Goal: Task Accomplishment & Management: Manage account settings

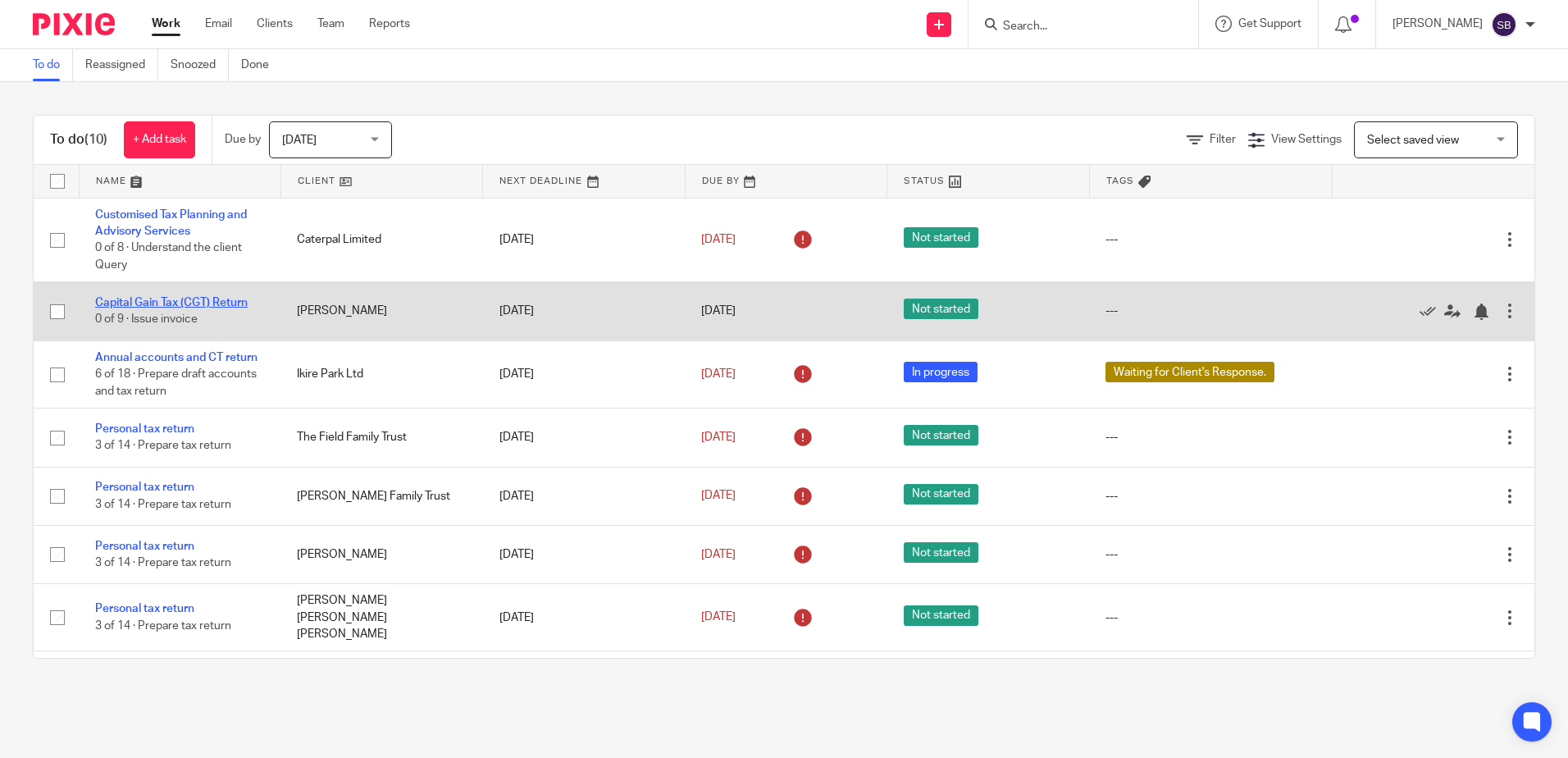
click at [189, 298] on link "Capital Gain Tax (CGT) Return" at bounding box center [171, 302] width 152 height 11
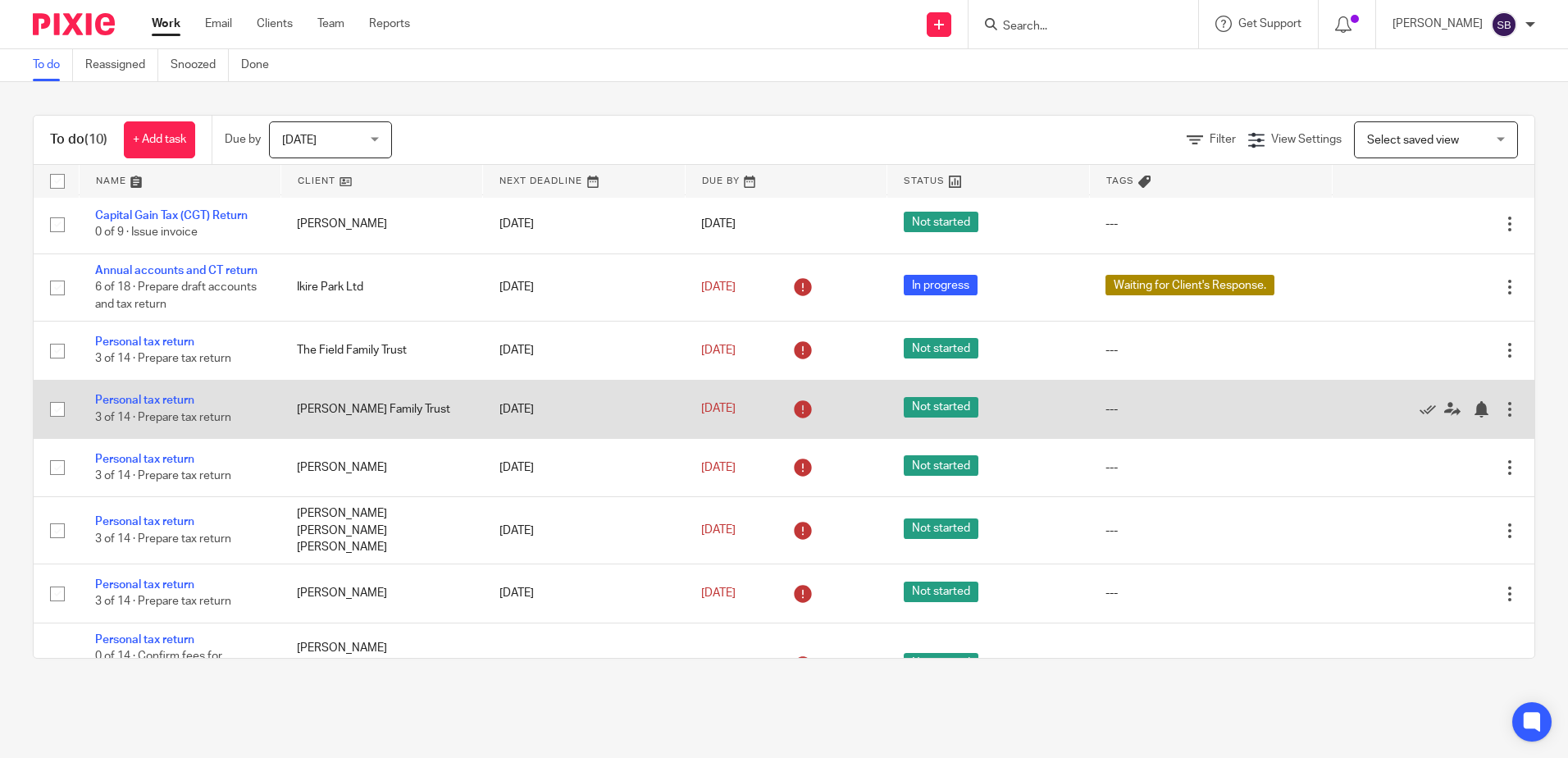
scroll to position [186, 0]
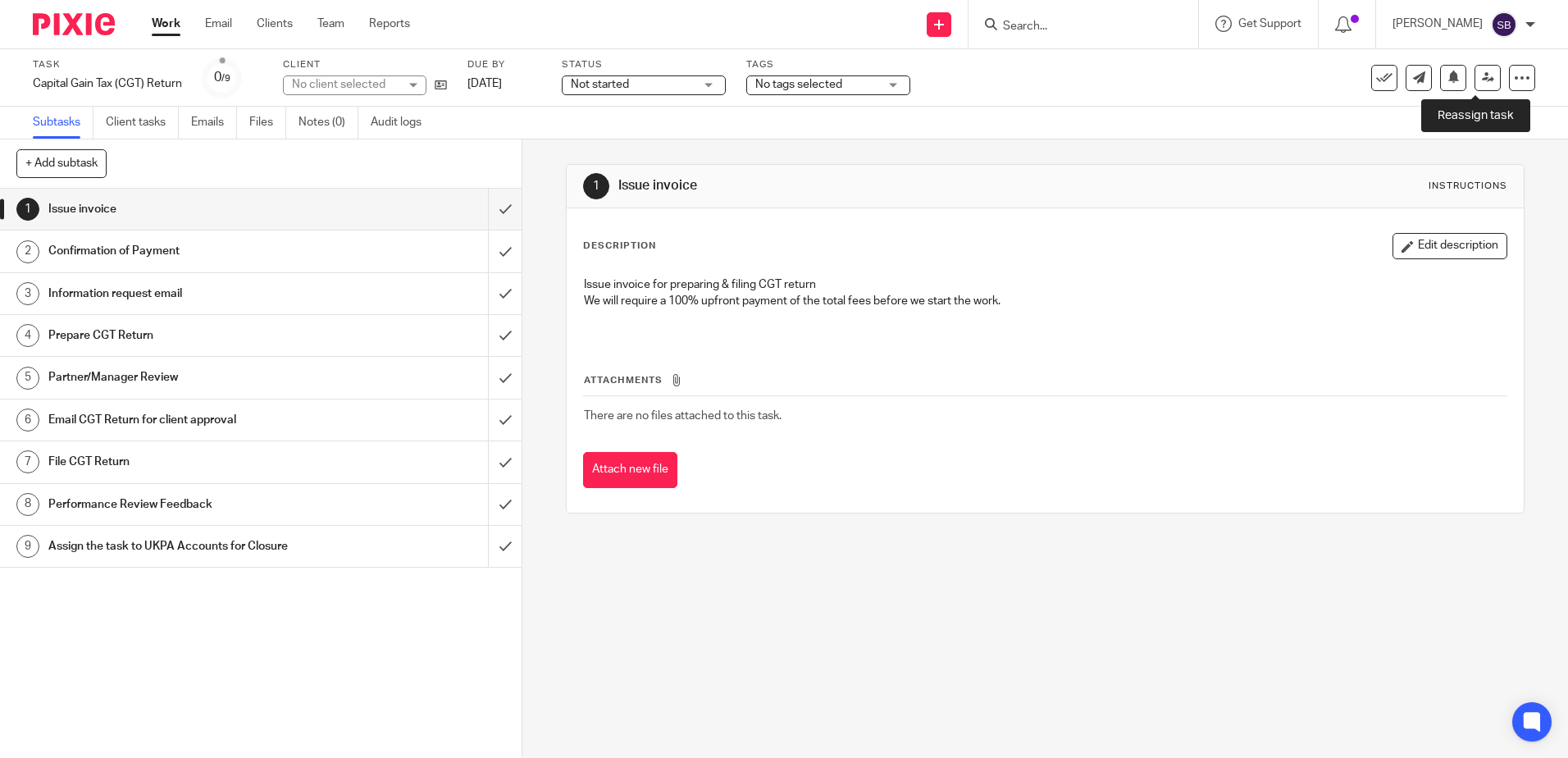
click at [1482, 82] on icon at bounding box center [1488, 77] width 12 height 12
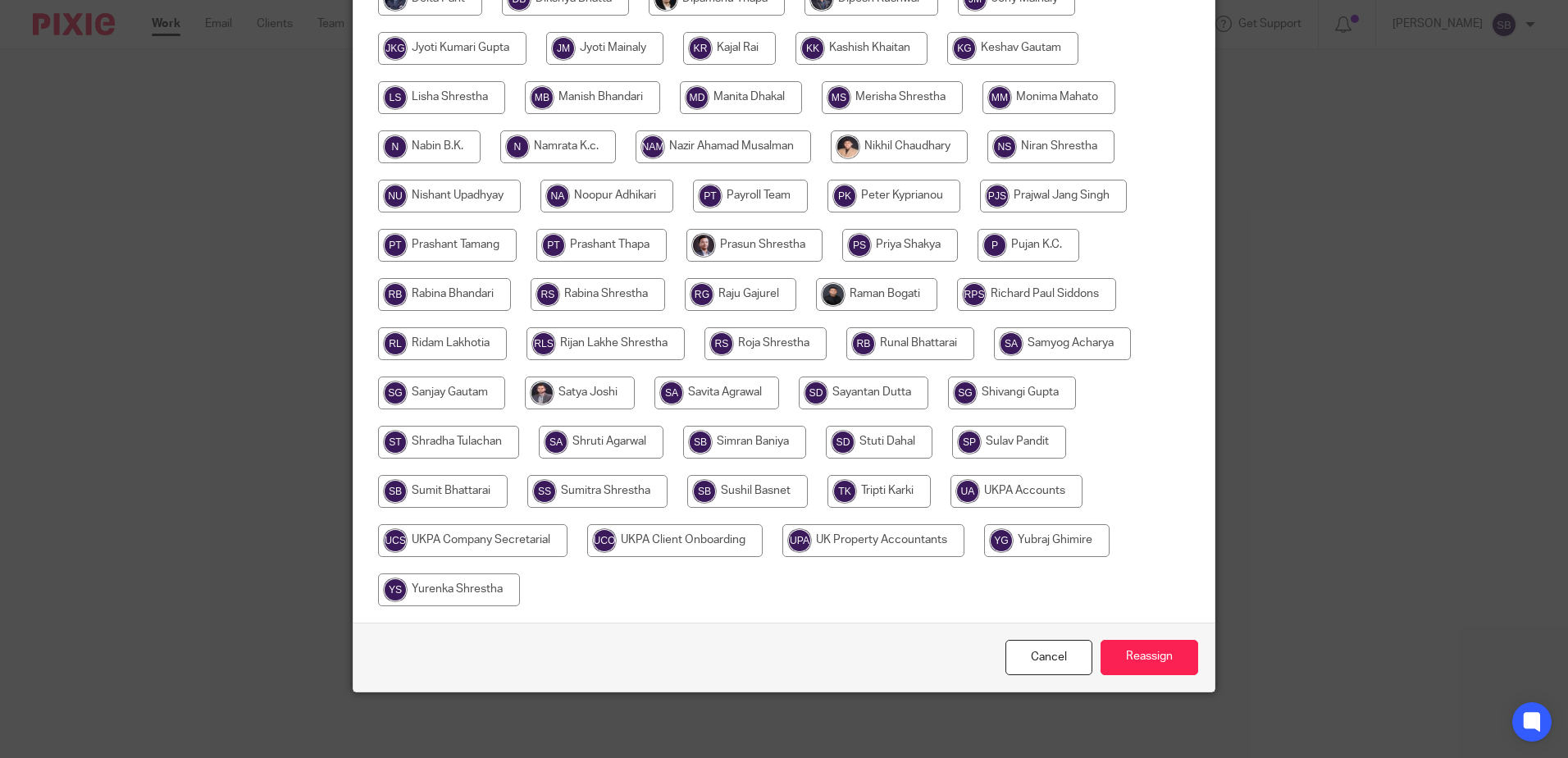
scroll to position [184, 0]
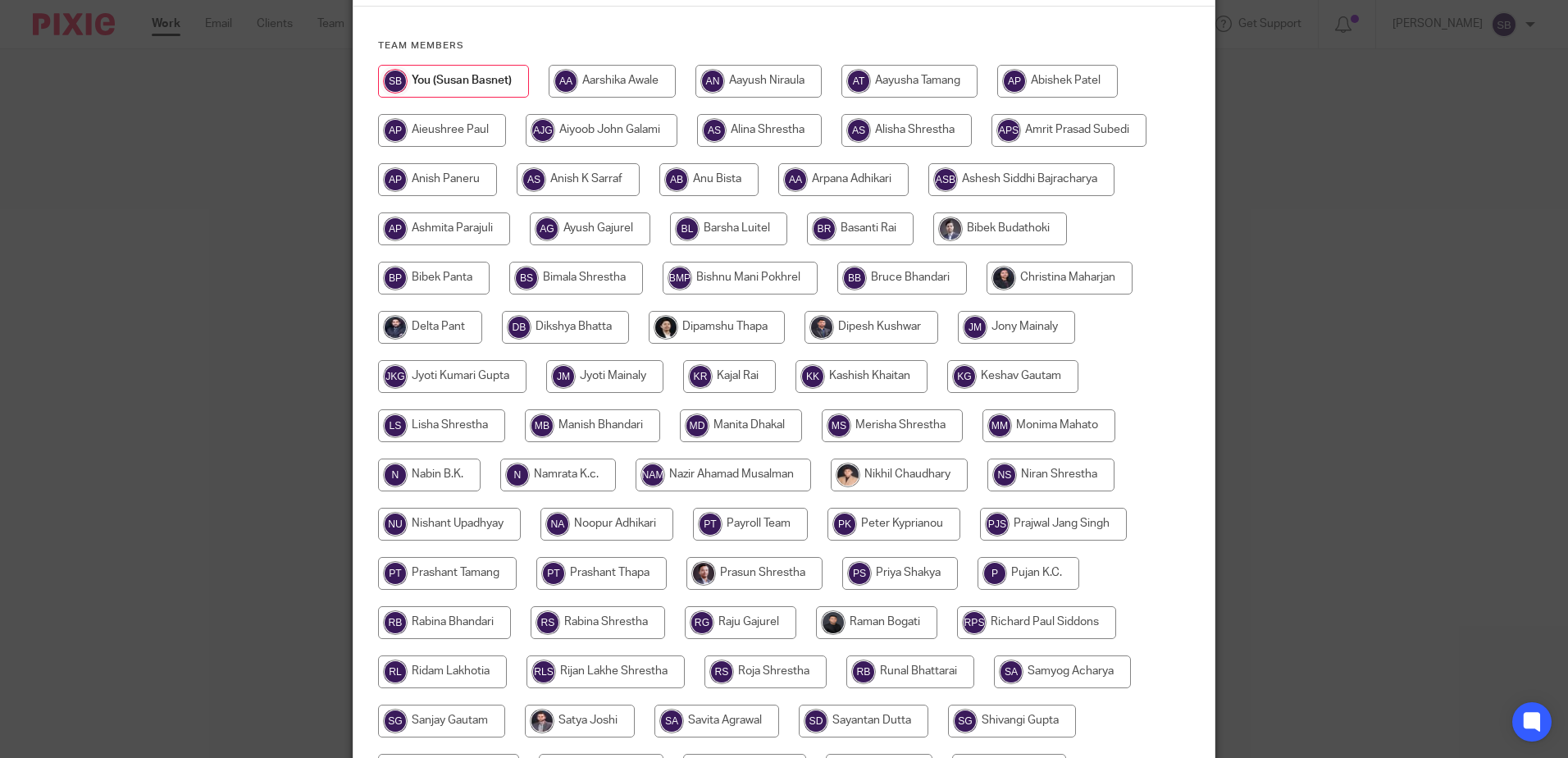
click at [904, 667] on input "radio" at bounding box center [910, 672] width 128 height 33
radio input "true"
click at [1035, 662] on input "radio" at bounding box center [1065, 672] width 137 height 33
radio input "true"
click at [601, 617] on input "radio" at bounding box center [598, 623] width 135 height 33
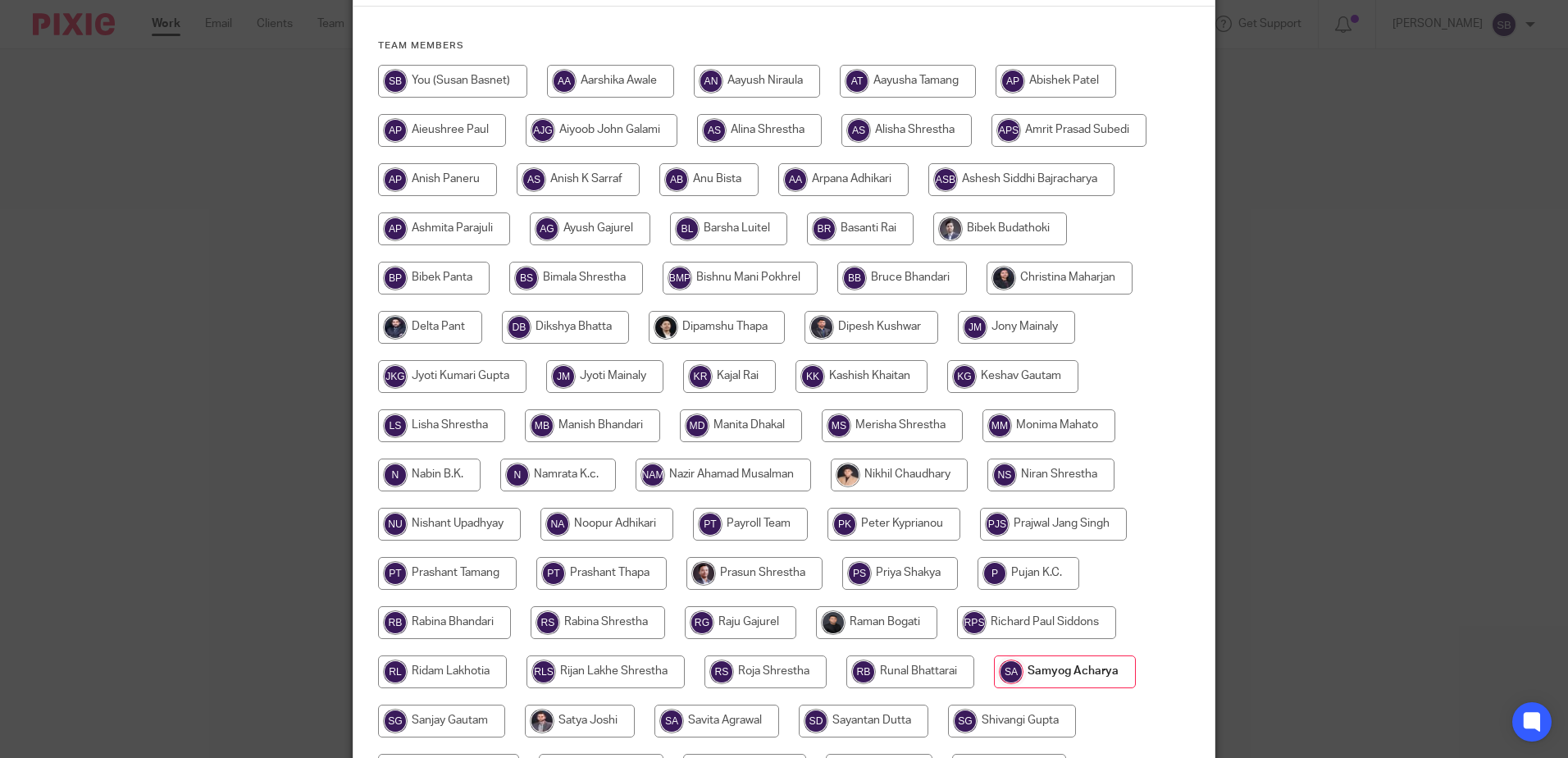
radio input "true"
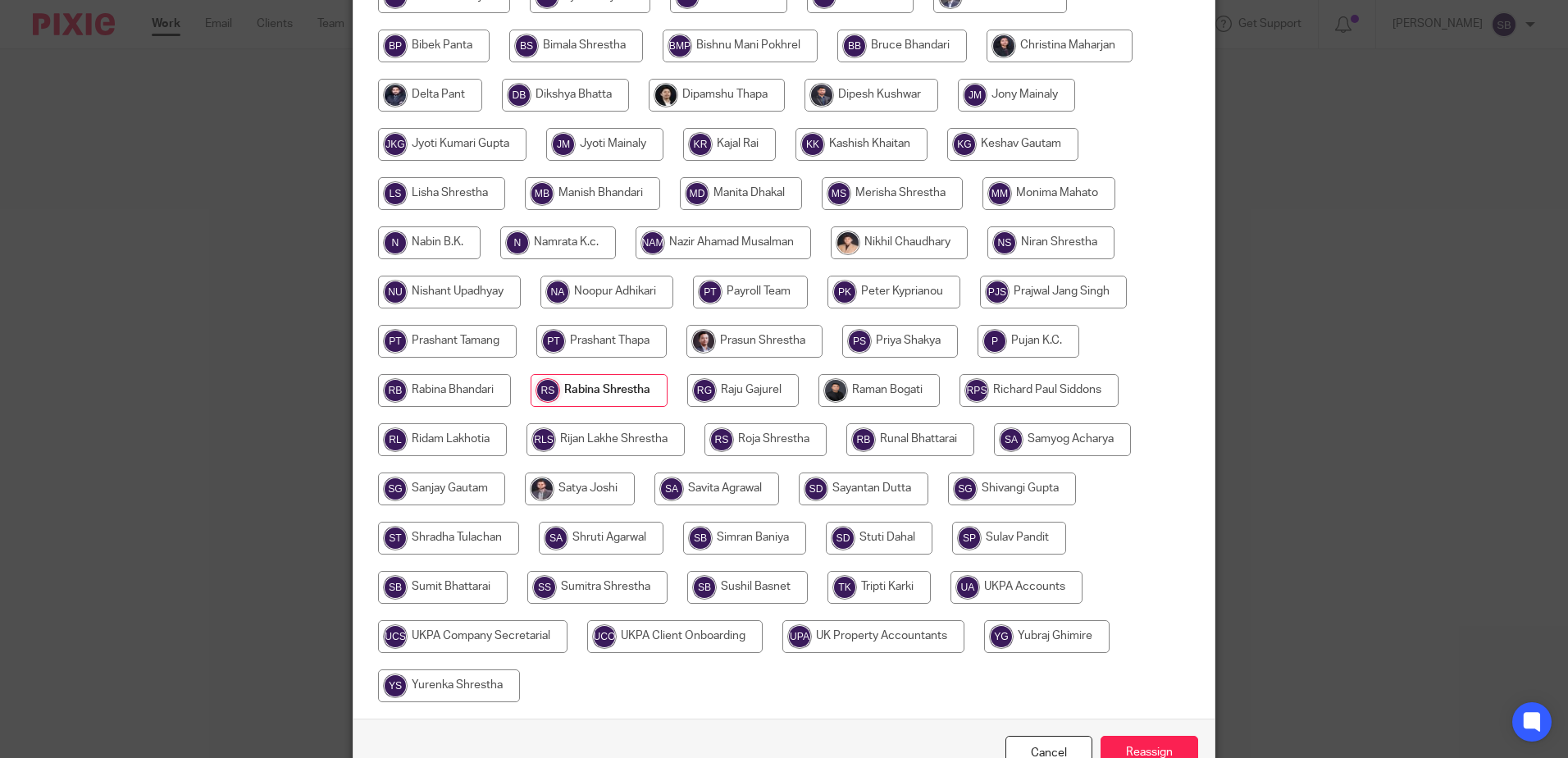
scroll to position [512, 0]
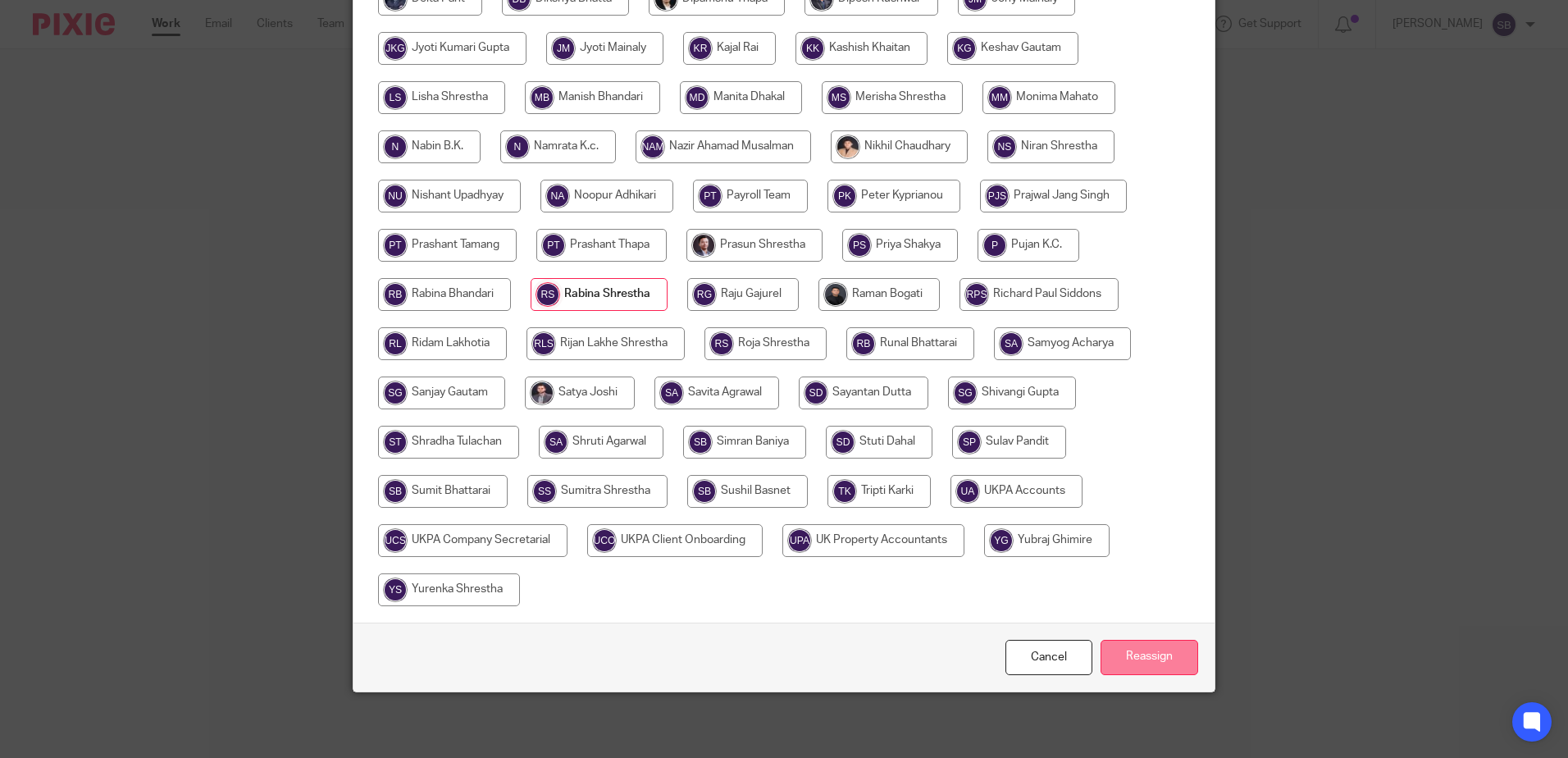
click at [1124, 654] on input "Reassign" at bounding box center [1149, 657] width 97 height 36
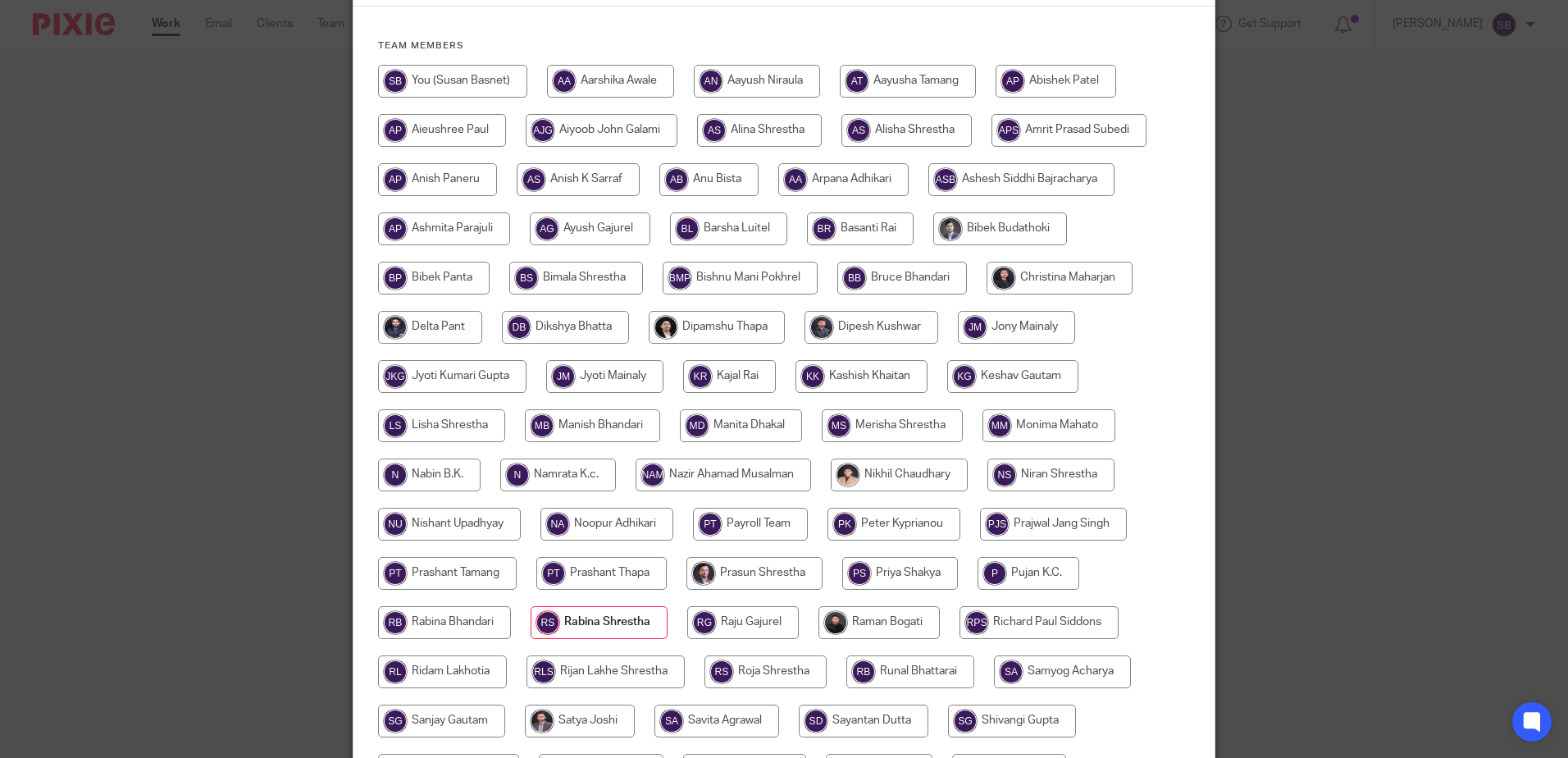
scroll to position [0, 0]
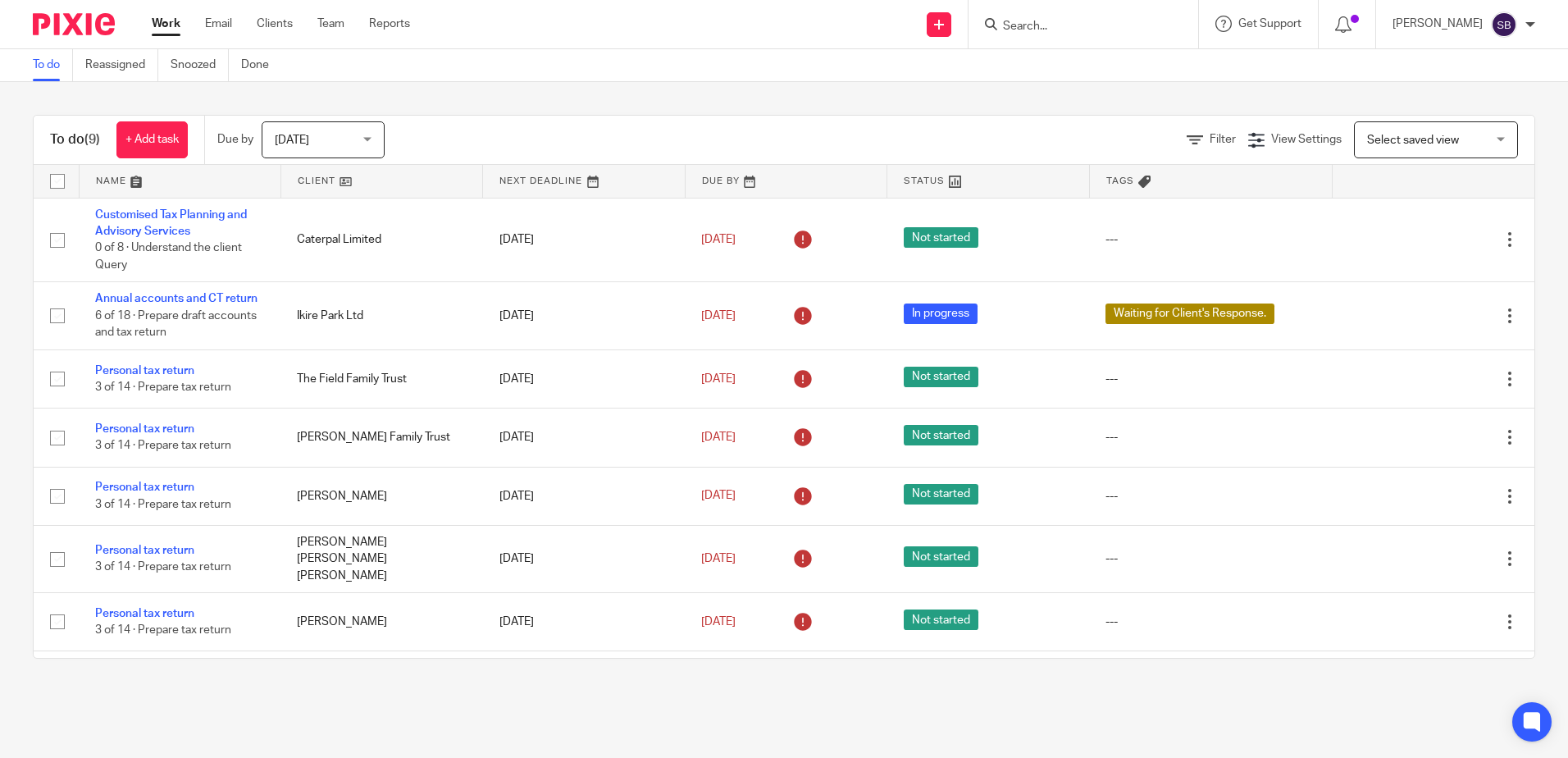
click at [1406, 144] on span "Select saved view" at bounding box center [1413, 140] width 92 height 11
click at [1406, 144] on div "Select saved view" at bounding box center [1413, 139] width 92 height 11
click at [333, 142] on span "[DATE]" at bounding box center [318, 139] width 87 height 35
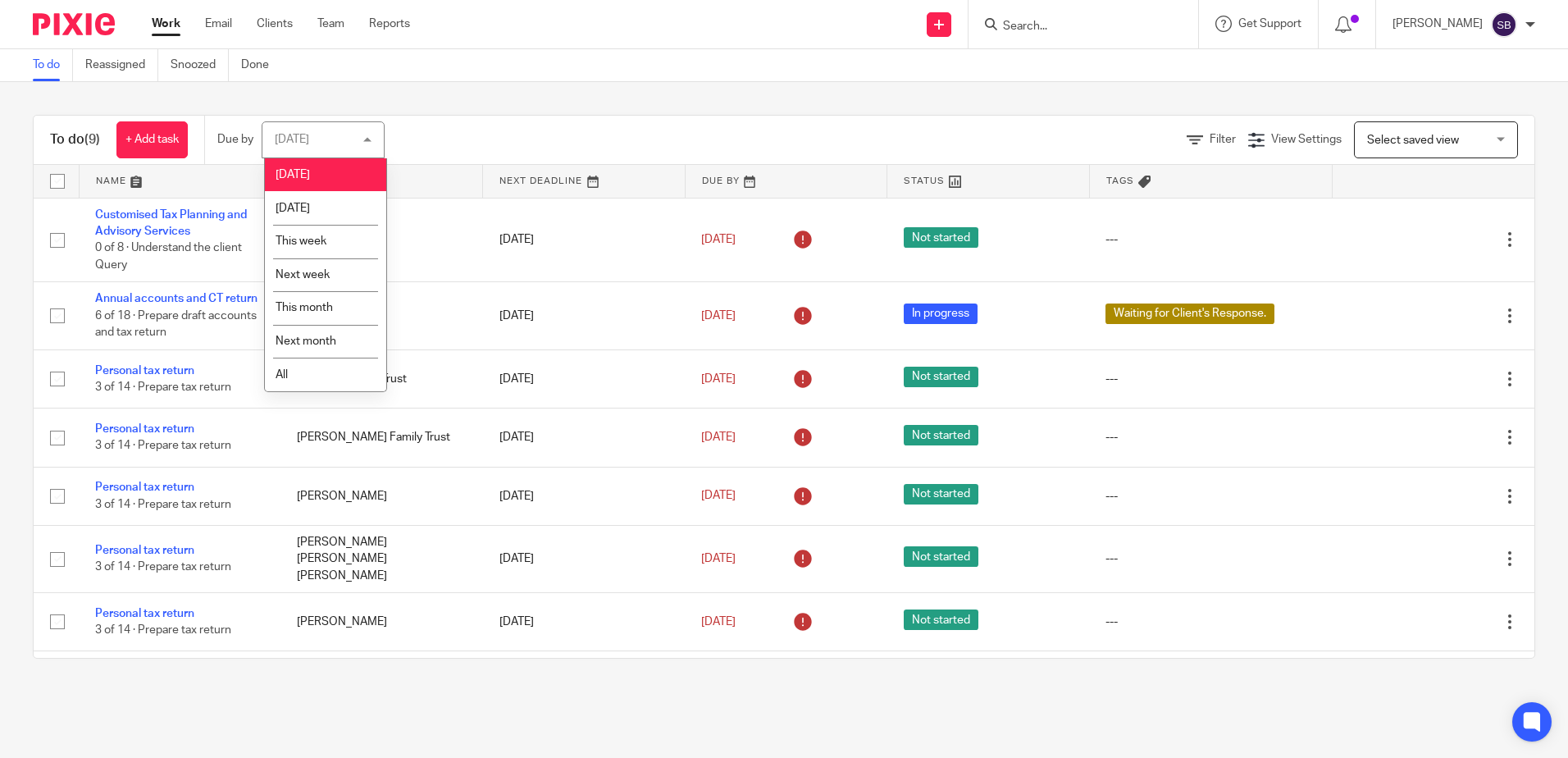
click at [402, 76] on div "To do Reassigned Snoozed Done" at bounding box center [784, 66] width 1568 height 33
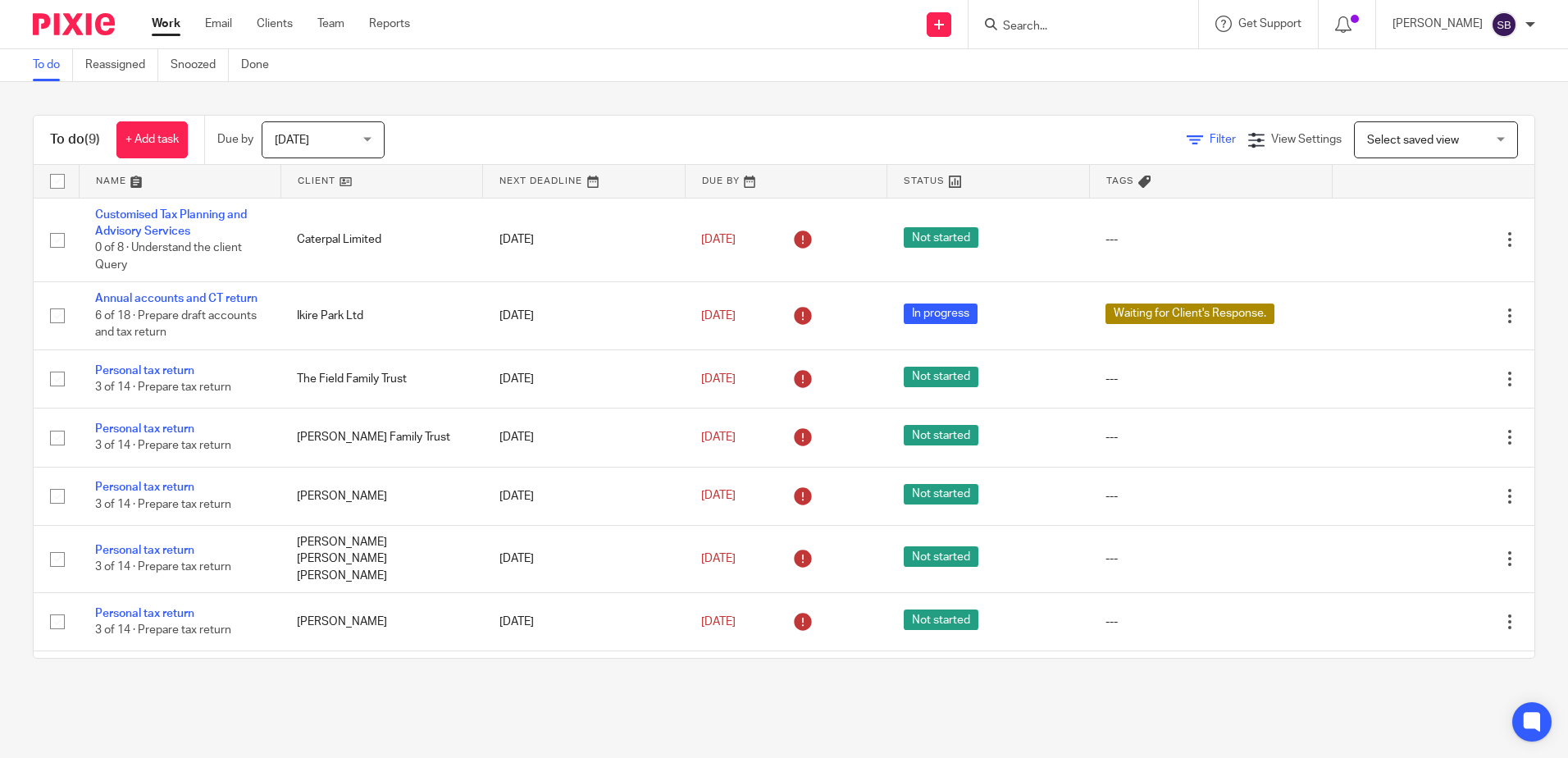
click at [1187, 140] on link "Filter" at bounding box center [1211, 139] width 50 height 11
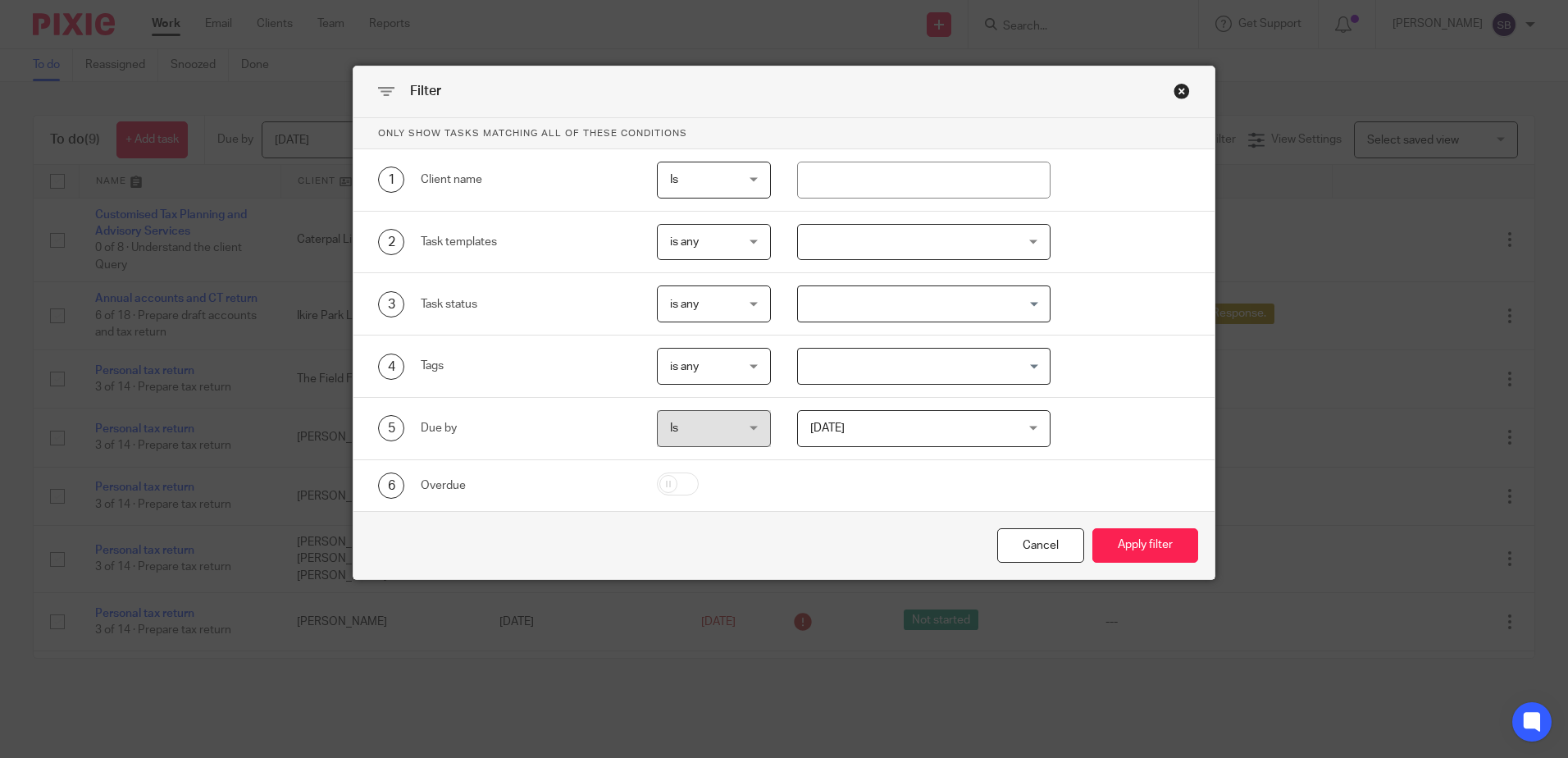
click at [724, 426] on span "Is" at bounding box center [710, 428] width 80 height 35
click at [927, 432] on span "[DATE]" at bounding box center [906, 428] width 192 height 35
click at [492, 446] on div "5 Due by" at bounding box center [492, 428] width 278 height 37
click at [696, 352] on span "is any" at bounding box center [710, 366] width 80 height 35
click at [621, 359] on div "Tags" at bounding box center [526, 366] width 211 height 17
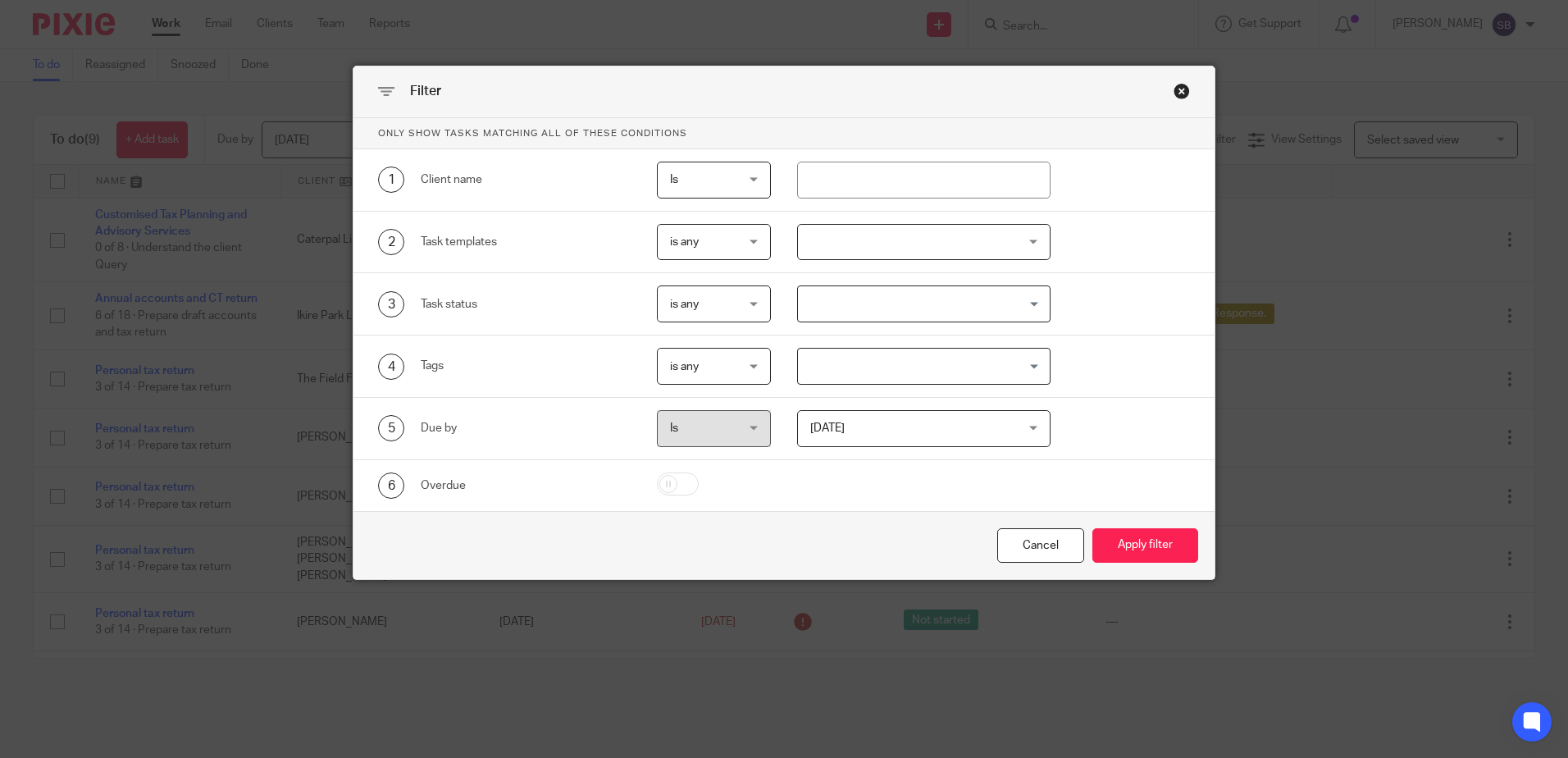
click at [739, 427] on span "Is" at bounding box center [710, 428] width 80 height 35
drag, startPoint x: 484, startPoint y: 440, endPoint x: 587, endPoint y: 464, distance: 105.8
click at [484, 441] on div "5 Due by" at bounding box center [492, 428] width 278 height 37
click at [1176, 93] on div "Close this dialog window" at bounding box center [1182, 91] width 17 height 17
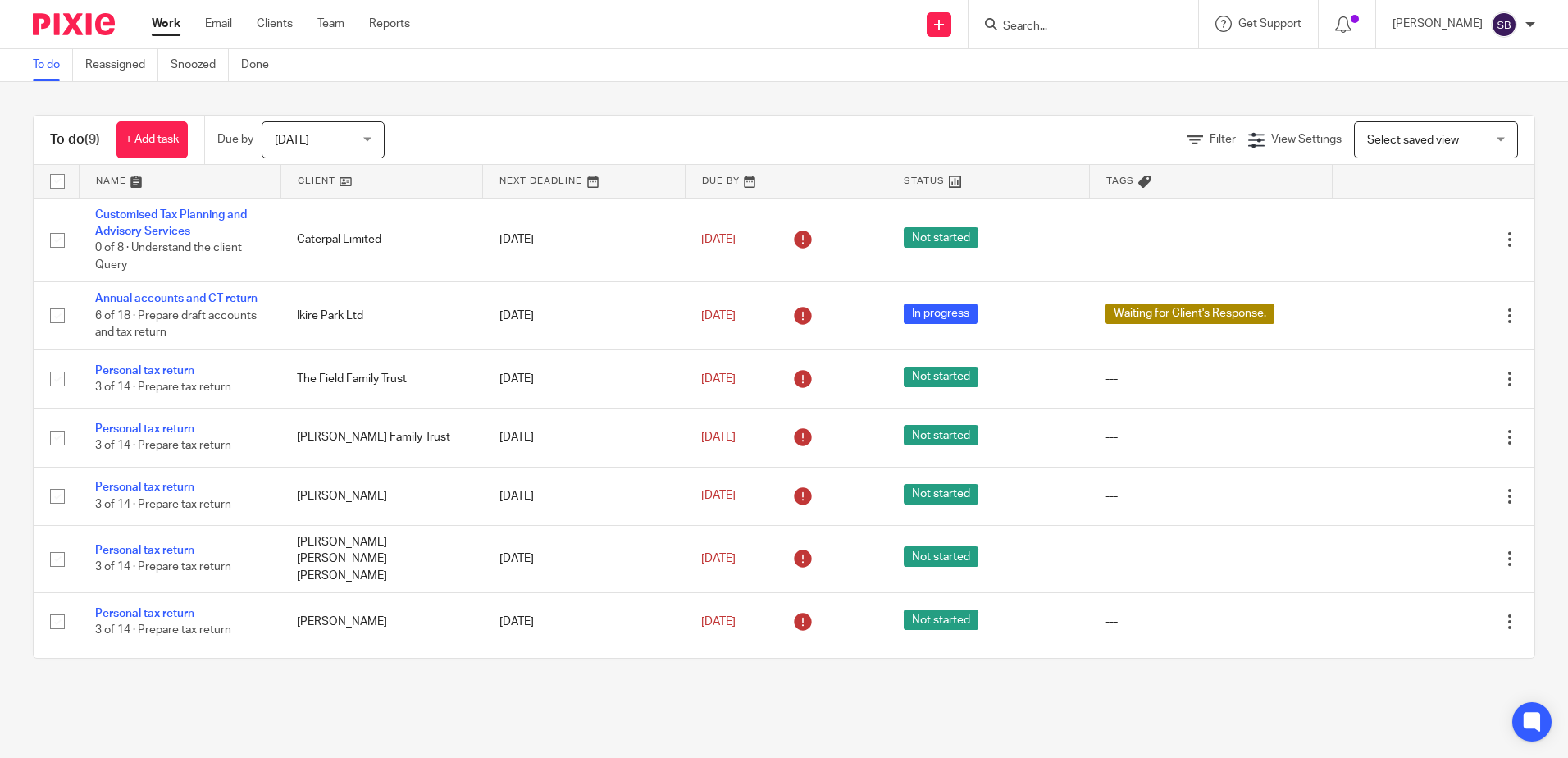
click at [303, 148] on span "[DATE]" at bounding box center [318, 139] width 87 height 35
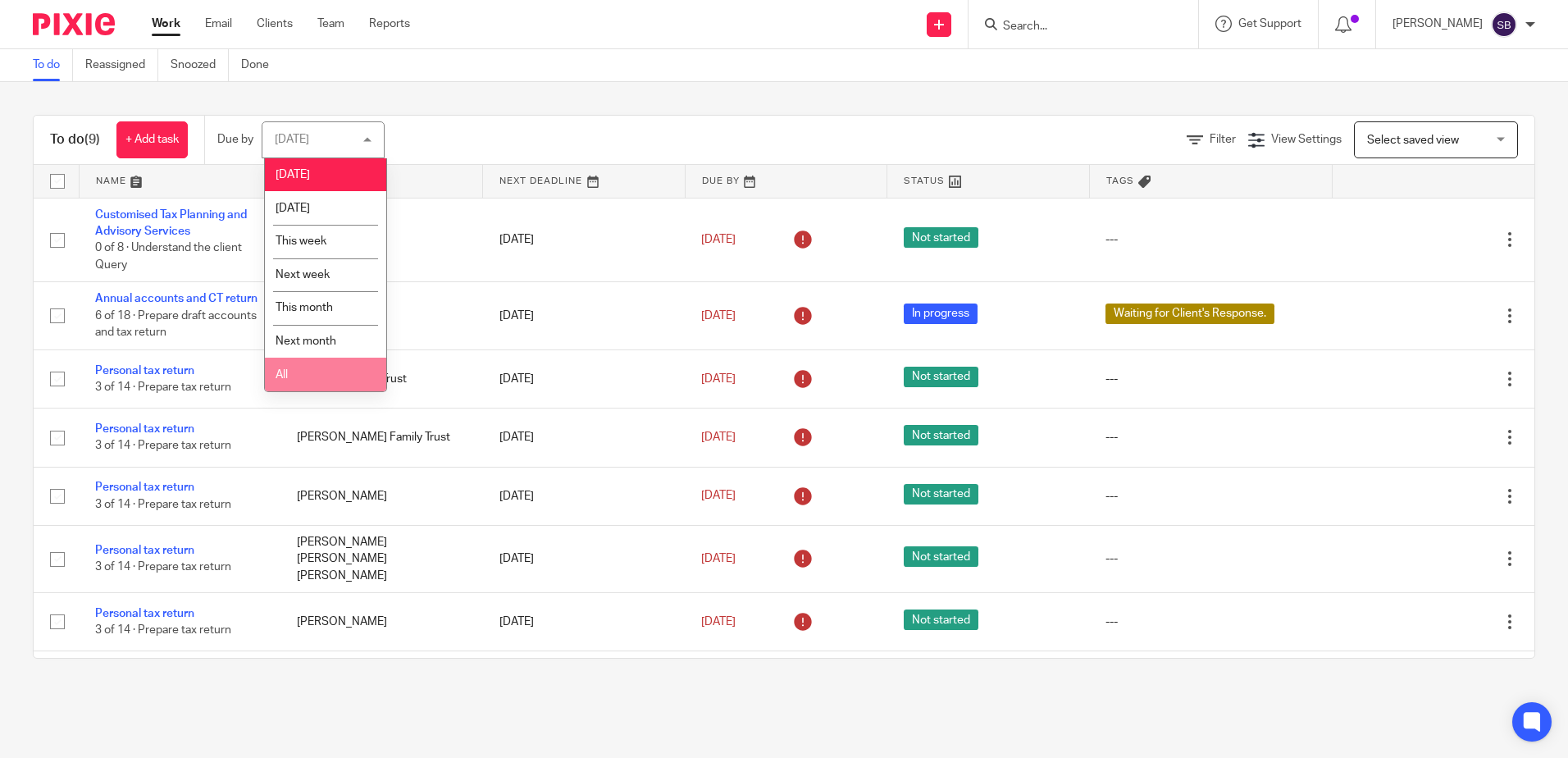
click at [295, 385] on li "All" at bounding box center [325, 374] width 122 height 34
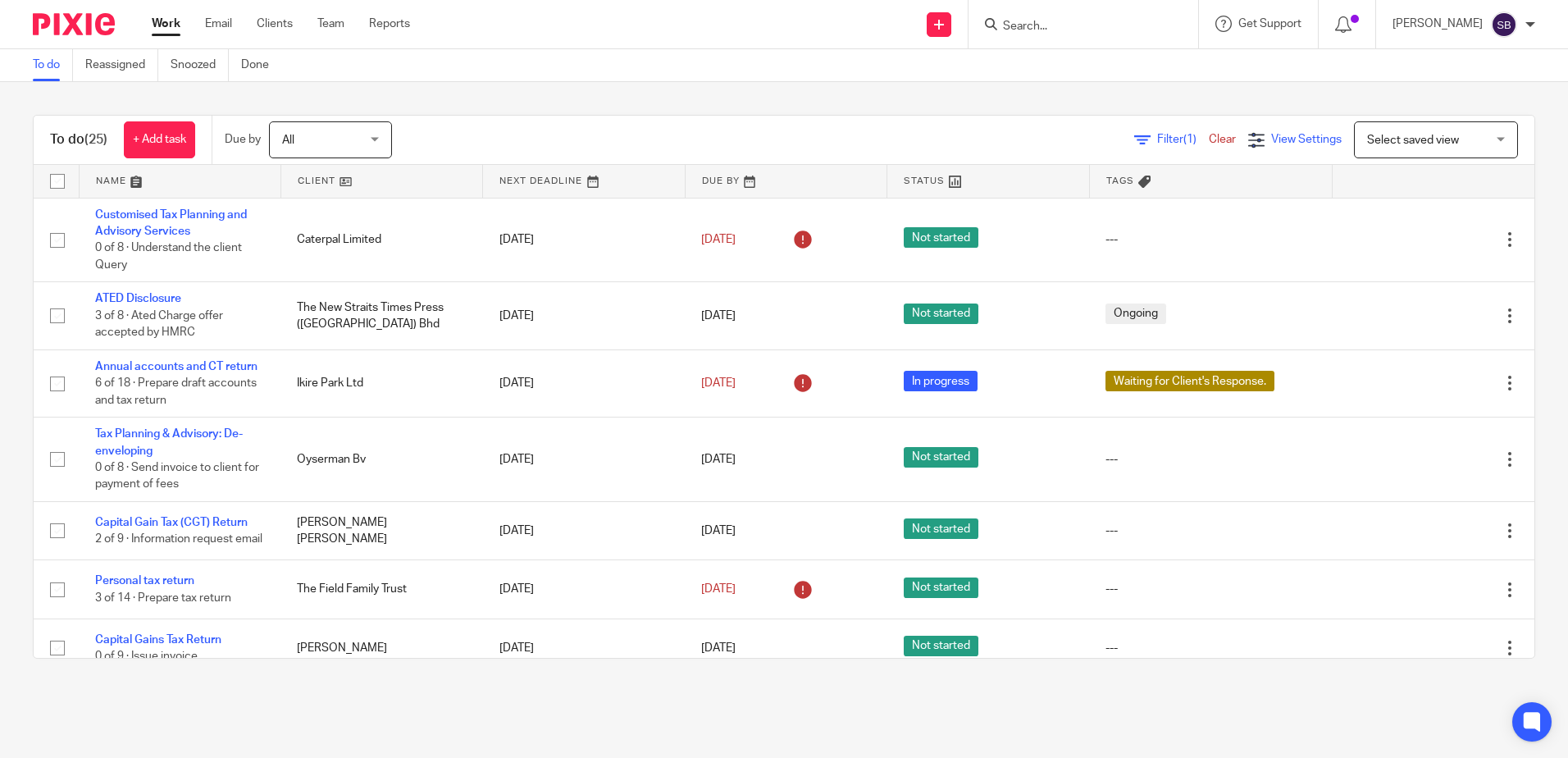
click at [1271, 137] on span "View Settings" at bounding box center [1306, 139] width 70 height 11
click at [1027, 131] on div "Filter (1) Clear View Settings View Settings (1) Filters Clear Save Manage save…" at bounding box center [978, 140] width 1114 height 37
click at [319, 125] on span "All" at bounding box center [325, 139] width 87 height 35
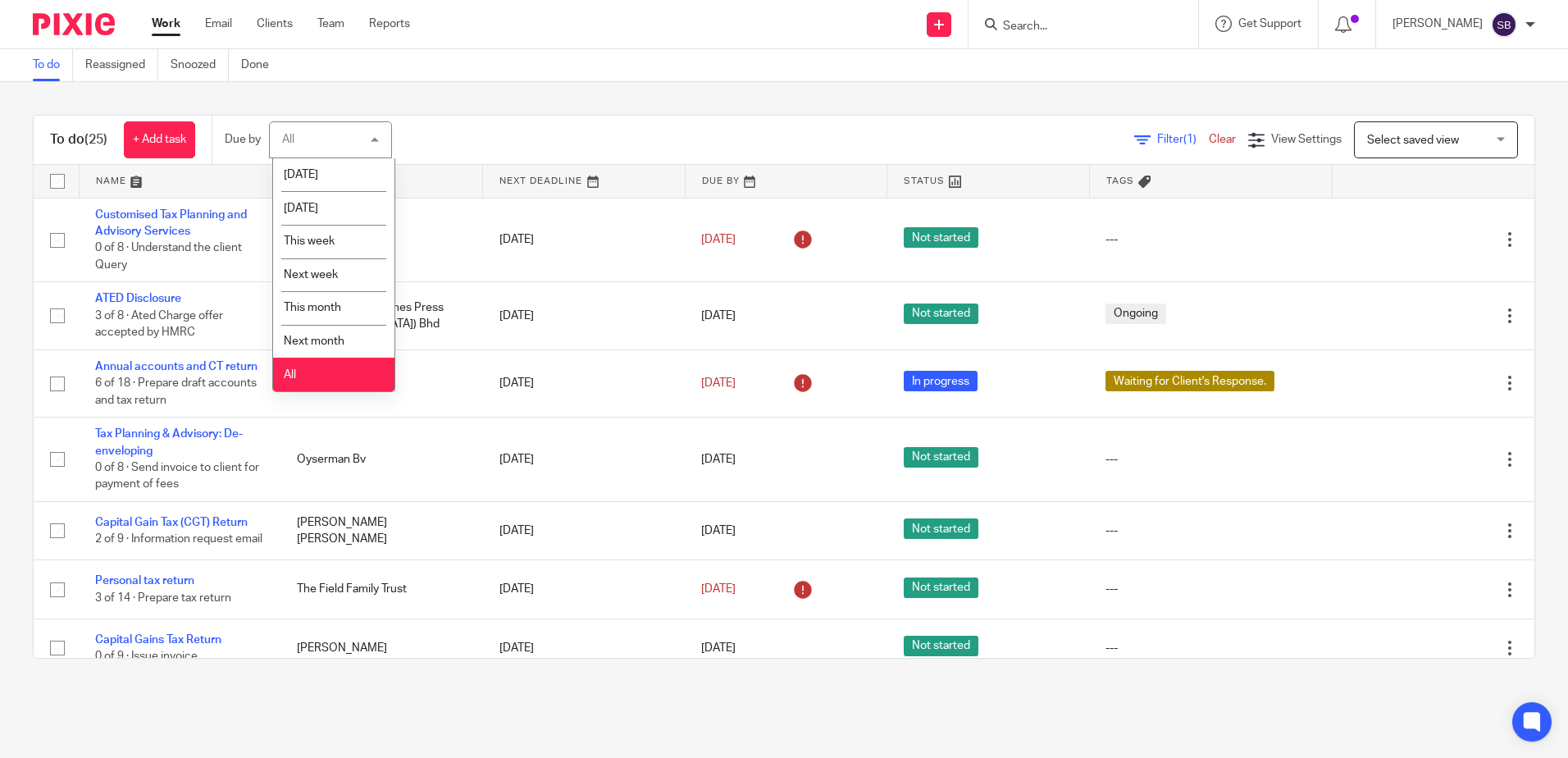
click at [694, 101] on div "To do (25) + Add task Due by All All [DATE] [DATE] This week Next week This mon…" at bounding box center [784, 386] width 1568 height 609
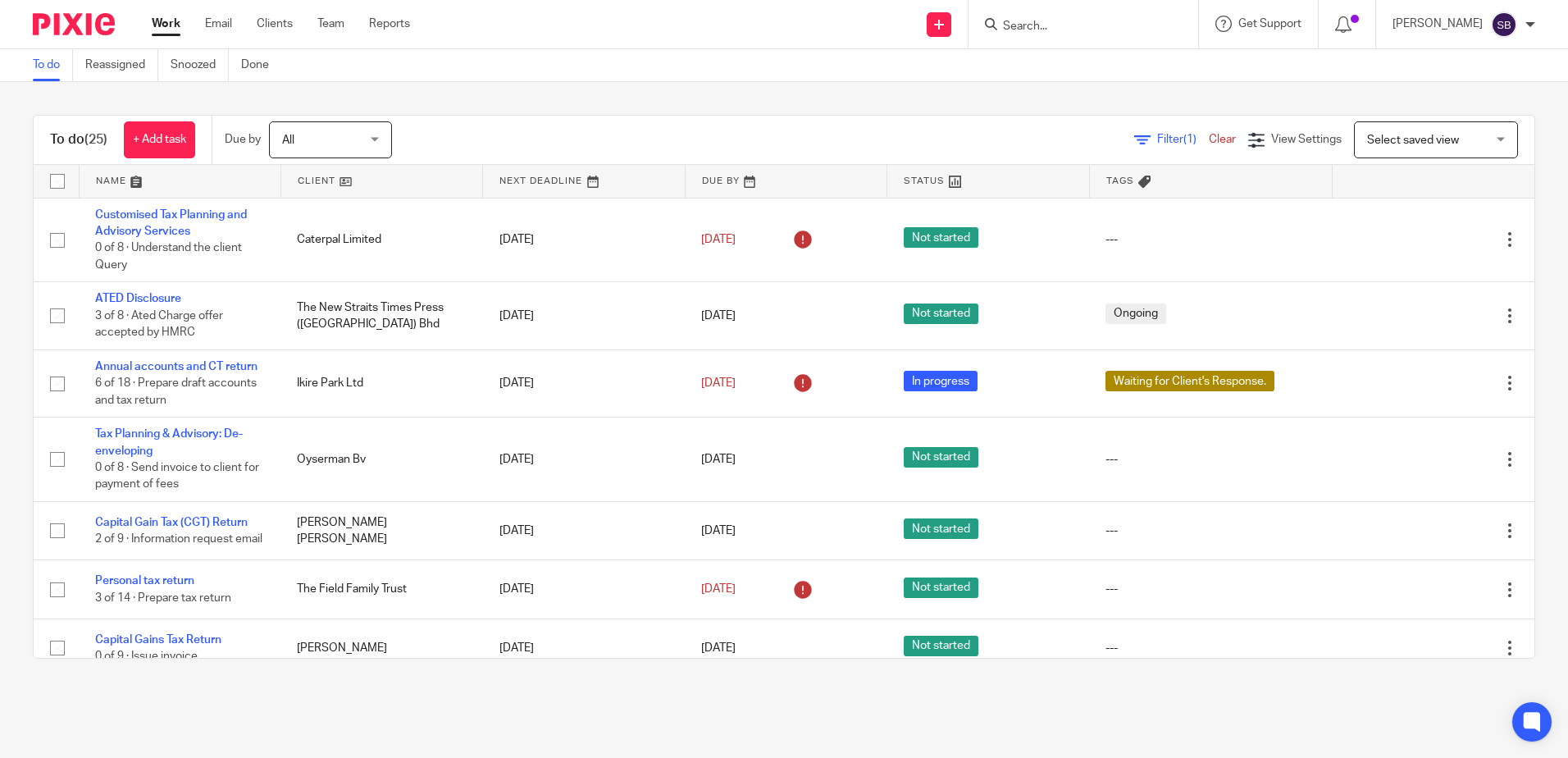
click at [1157, 141] on span "Filter (1)" at bounding box center [1183, 139] width 51 height 11
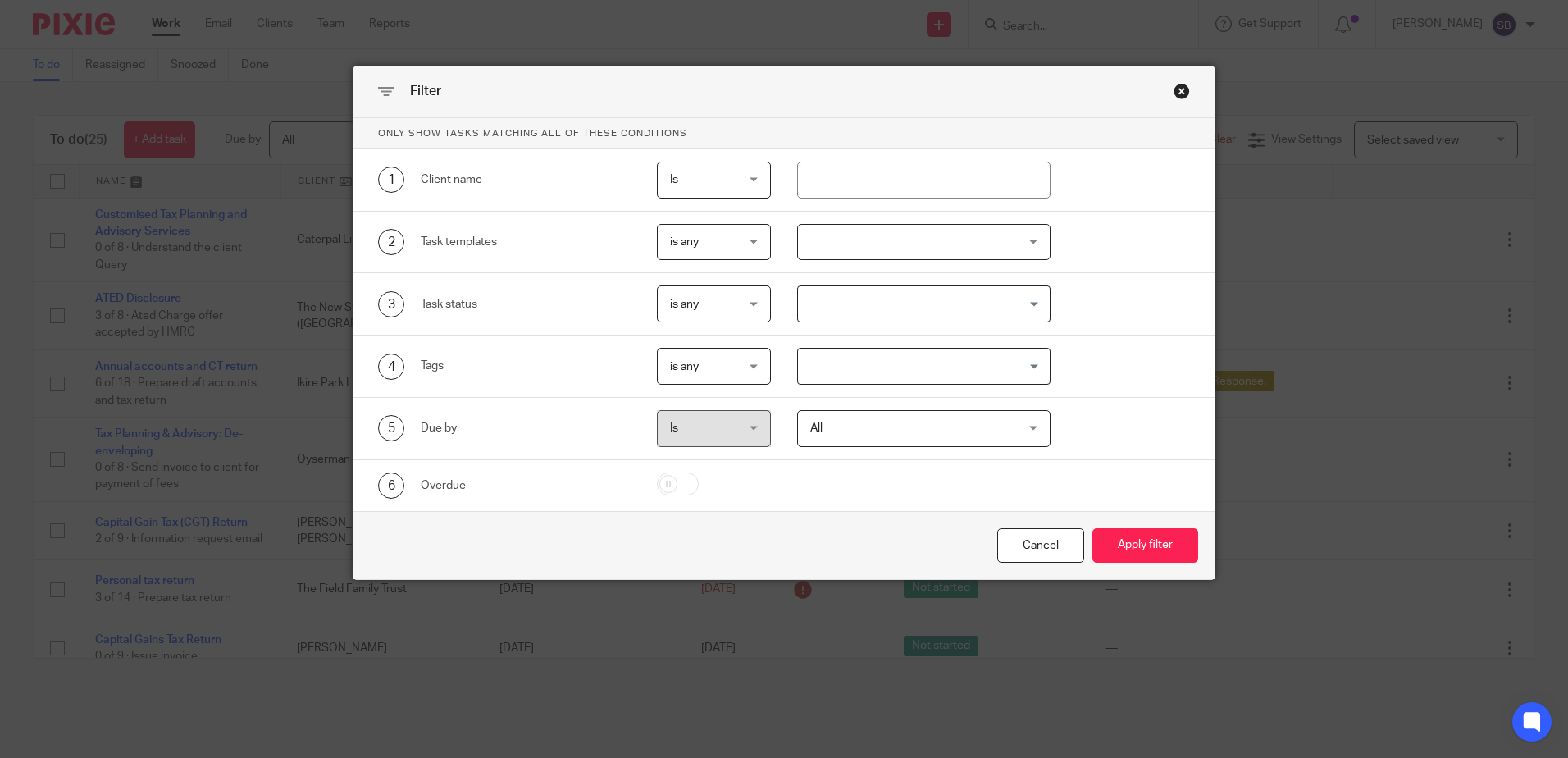
click at [736, 370] on span "is any" at bounding box center [710, 366] width 80 height 35
click at [694, 465] on span "is none" at bounding box center [681, 467] width 37 height 11
click at [869, 362] on input "Search for option" at bounding box center [920, 366] width 241 height 29
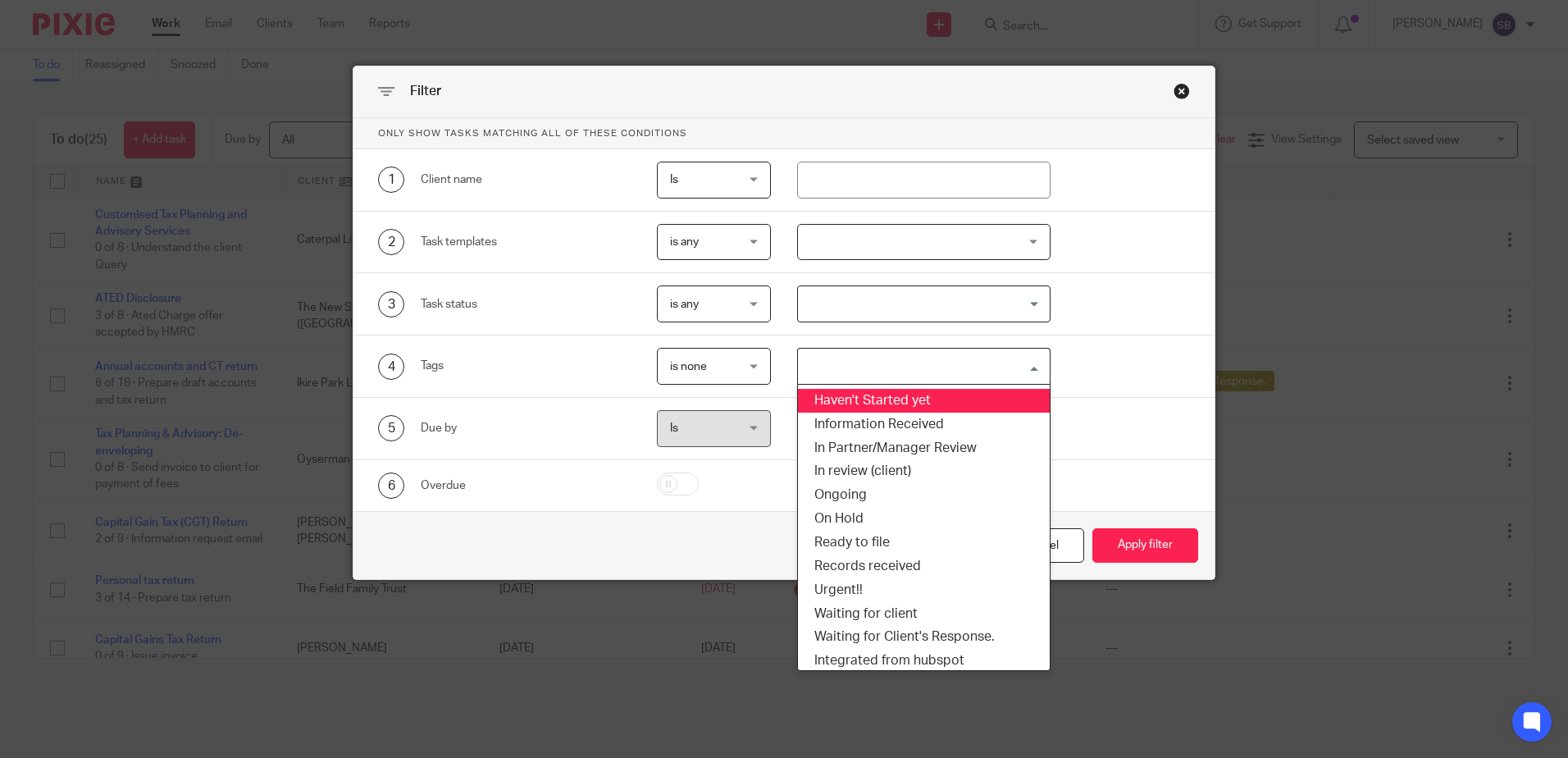
click at [825, 405] on li "Haven't Started yet" at bounding box center [923, 400] width 251 height 23
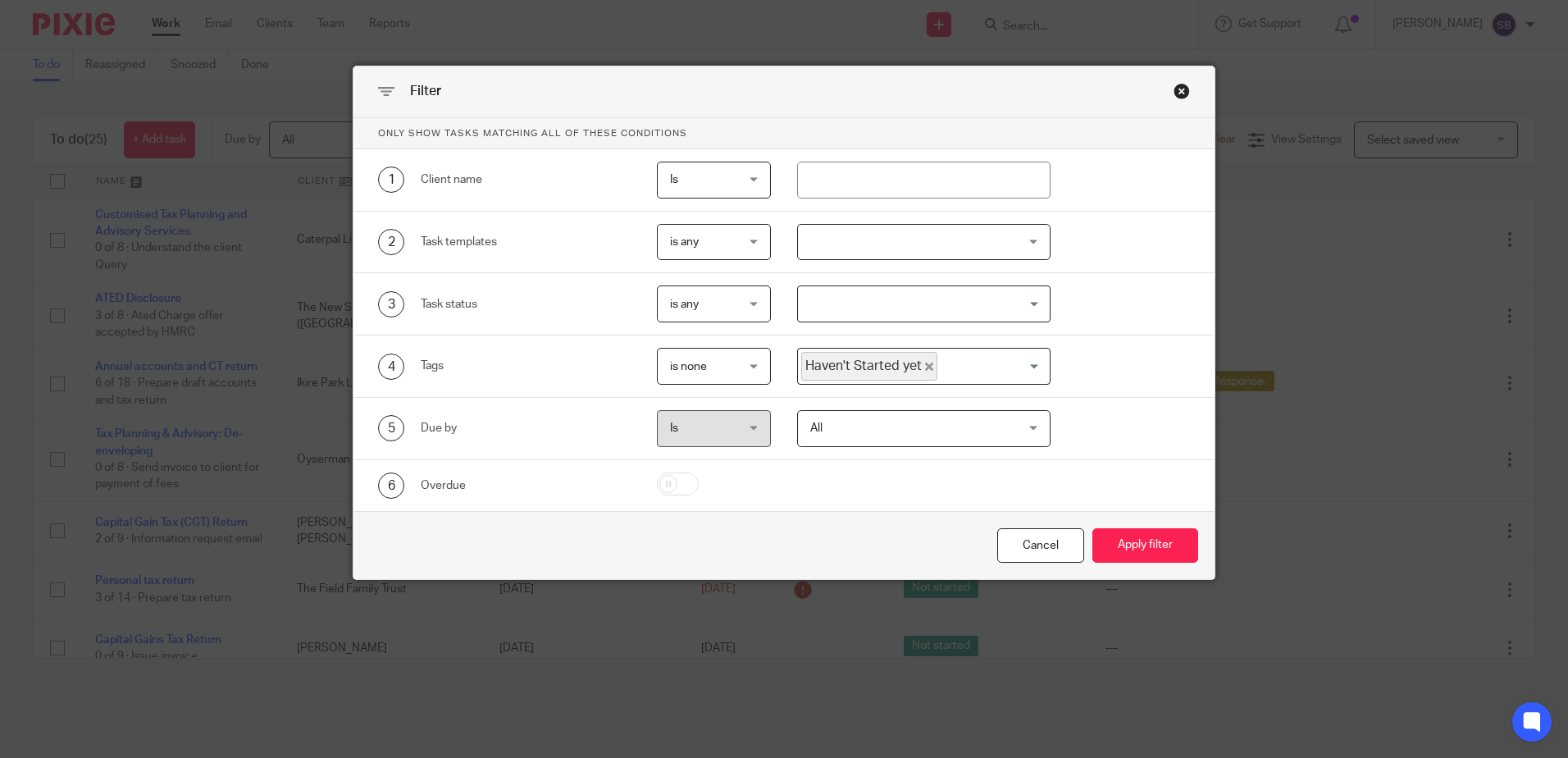
click at [707, 309] on span "is any" at bounding box center [710, 304] width 80 height 35
click at [872, 305] on input "Search for option" at bounding box center [920, 304] width 241 height 29
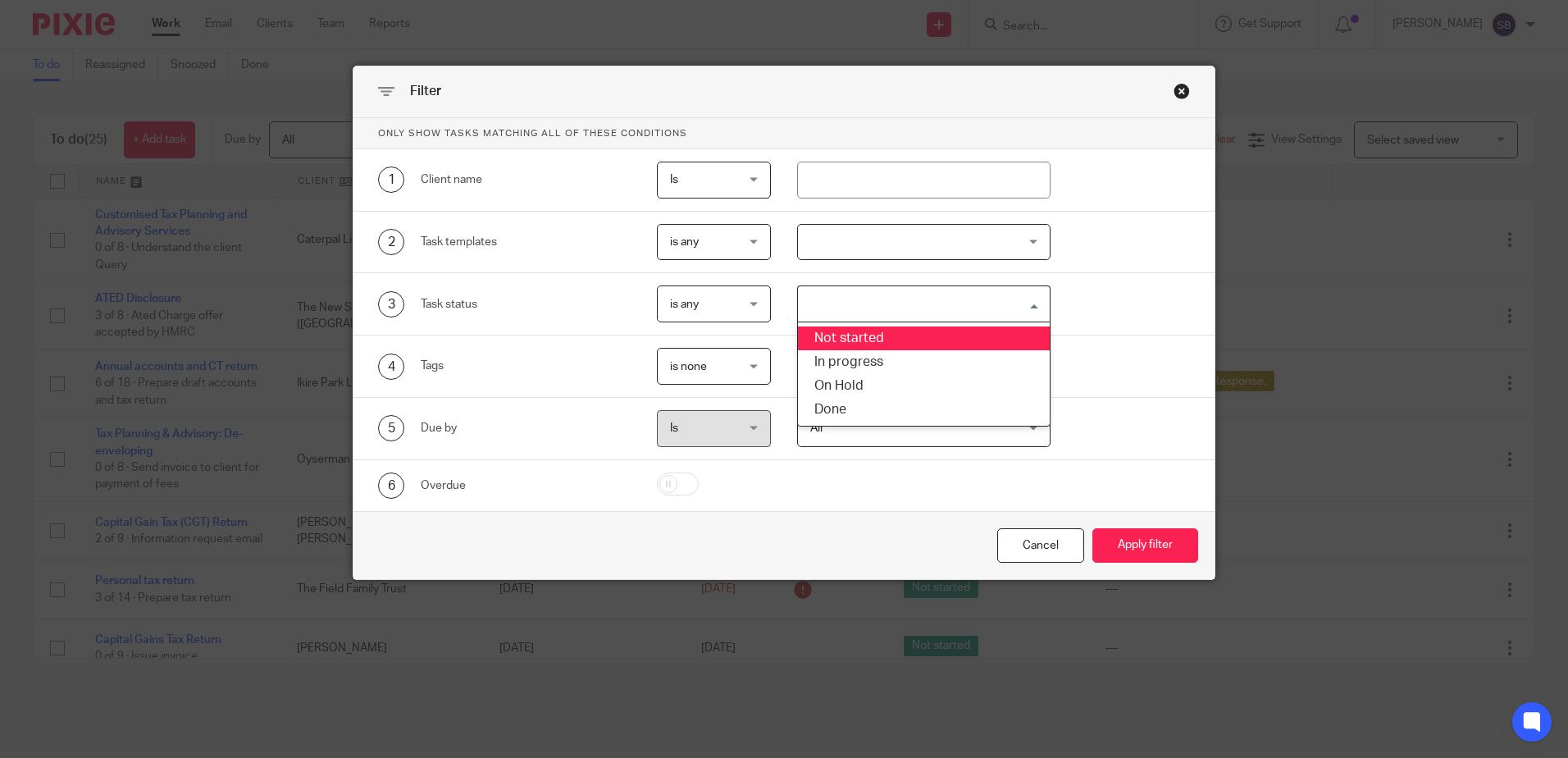
click at [868, 342] on li "Not started" at bounding box center [923, 338] width 251 height 23
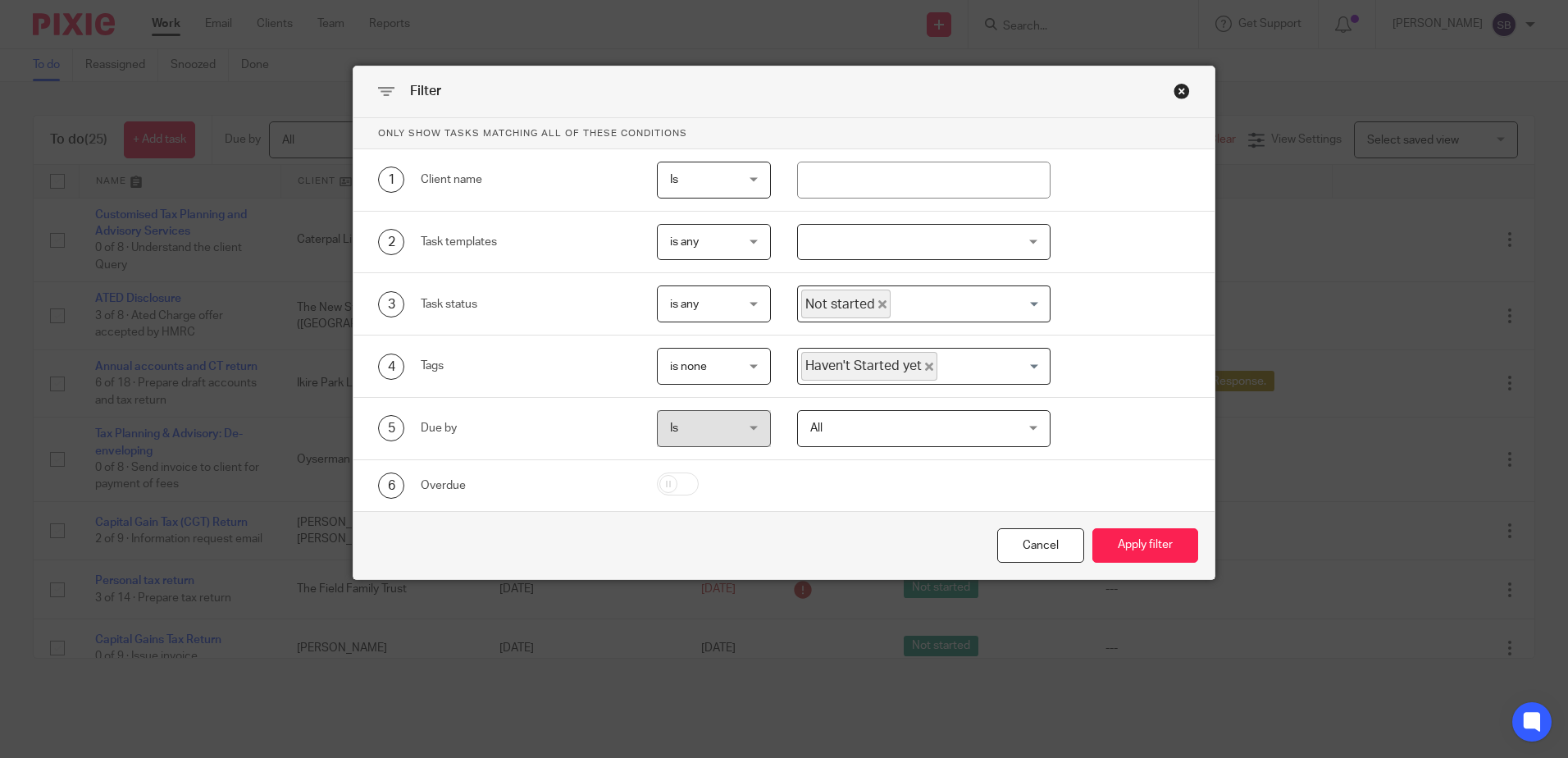
click at [746, 299] on div "is any is any" at bounding box center [714, 304] width 114 height 37
click at [717, 373] on li "is none" at bounding box center [707, 372] width 112 height 34
click at [928, 363] on span "Haven't Started yet" at bounding box center [869, 366] width 136 height 29
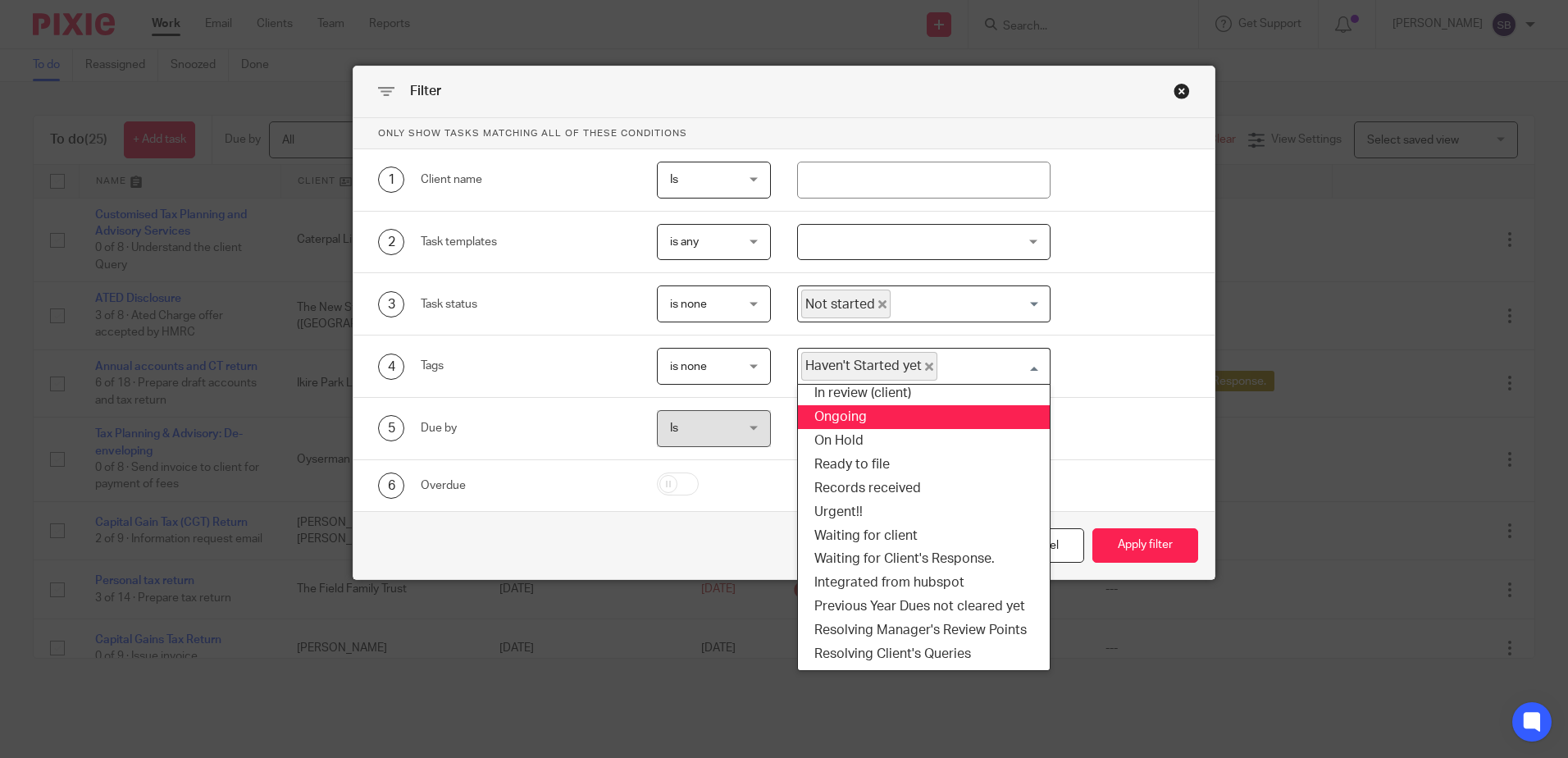
scroll to position [76, 0]
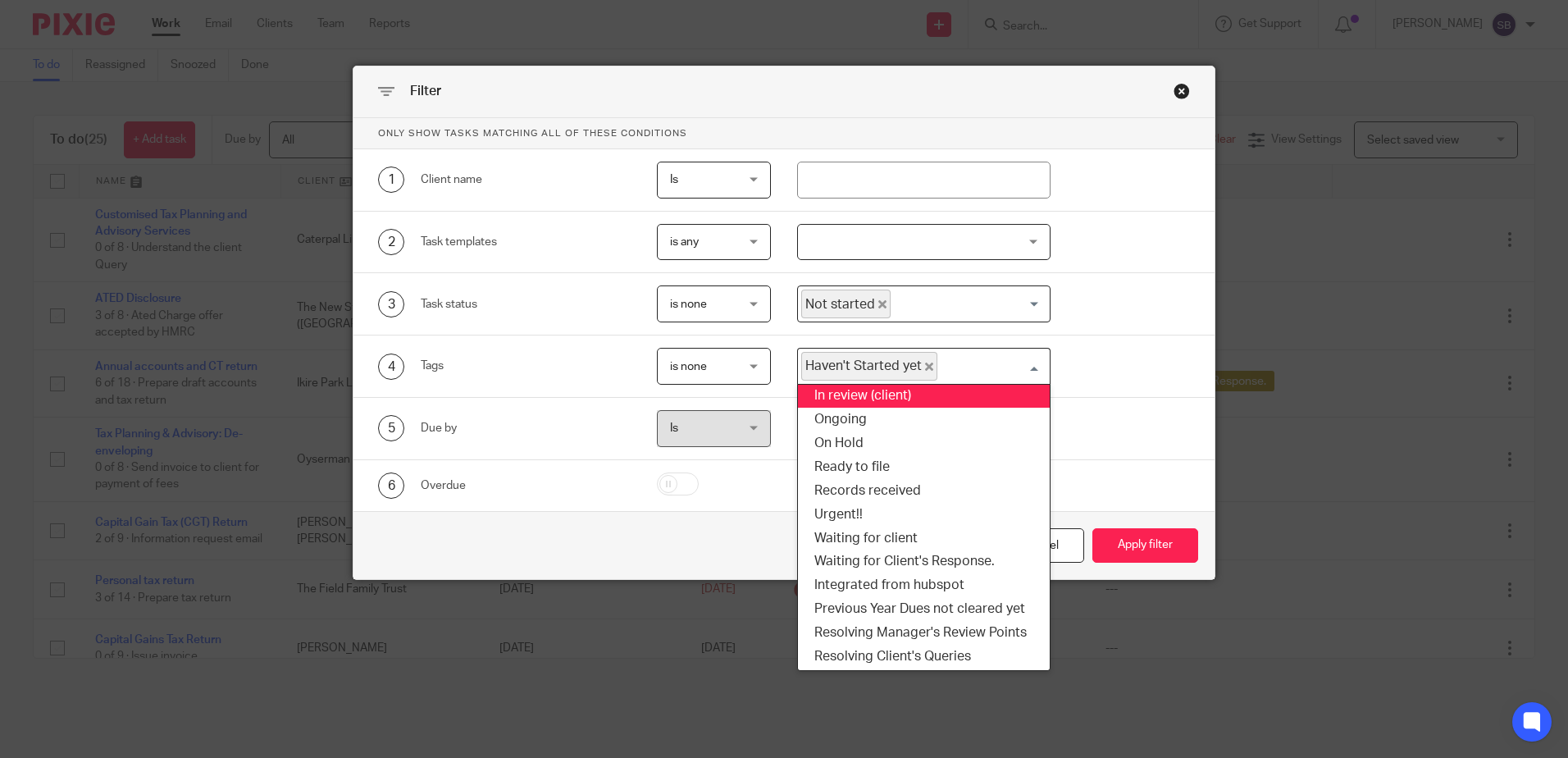
click at [925, 366] on icon "Deselect Haven't Started yet" at bounding box center [928, 366] width 8 height 8
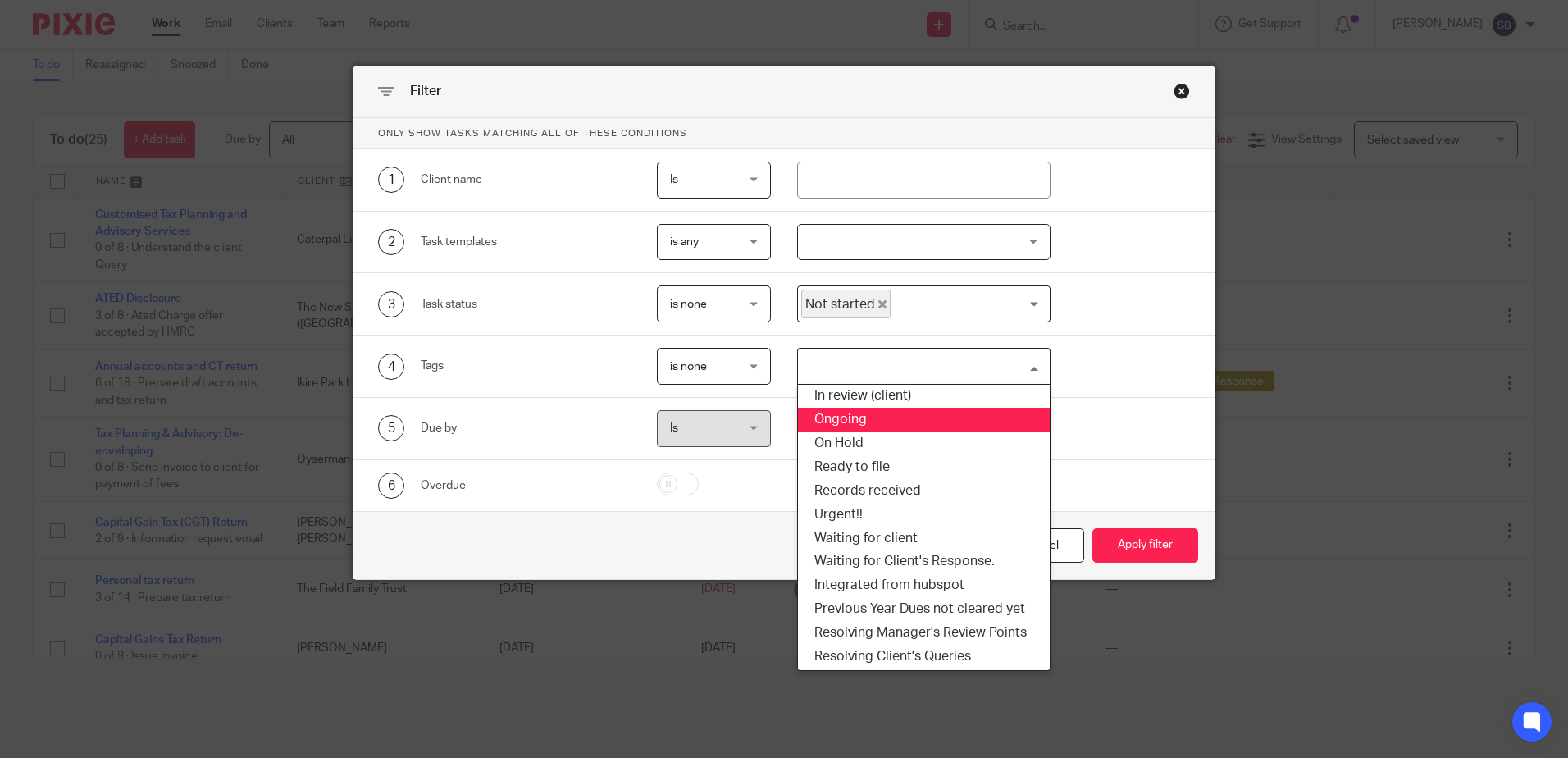
click at [1183, 416] on div "5 Due by Is Is Is is All All Today Tomorrow This week Next week This month Next…" at bounding box center [771, 428] width 837 height 37
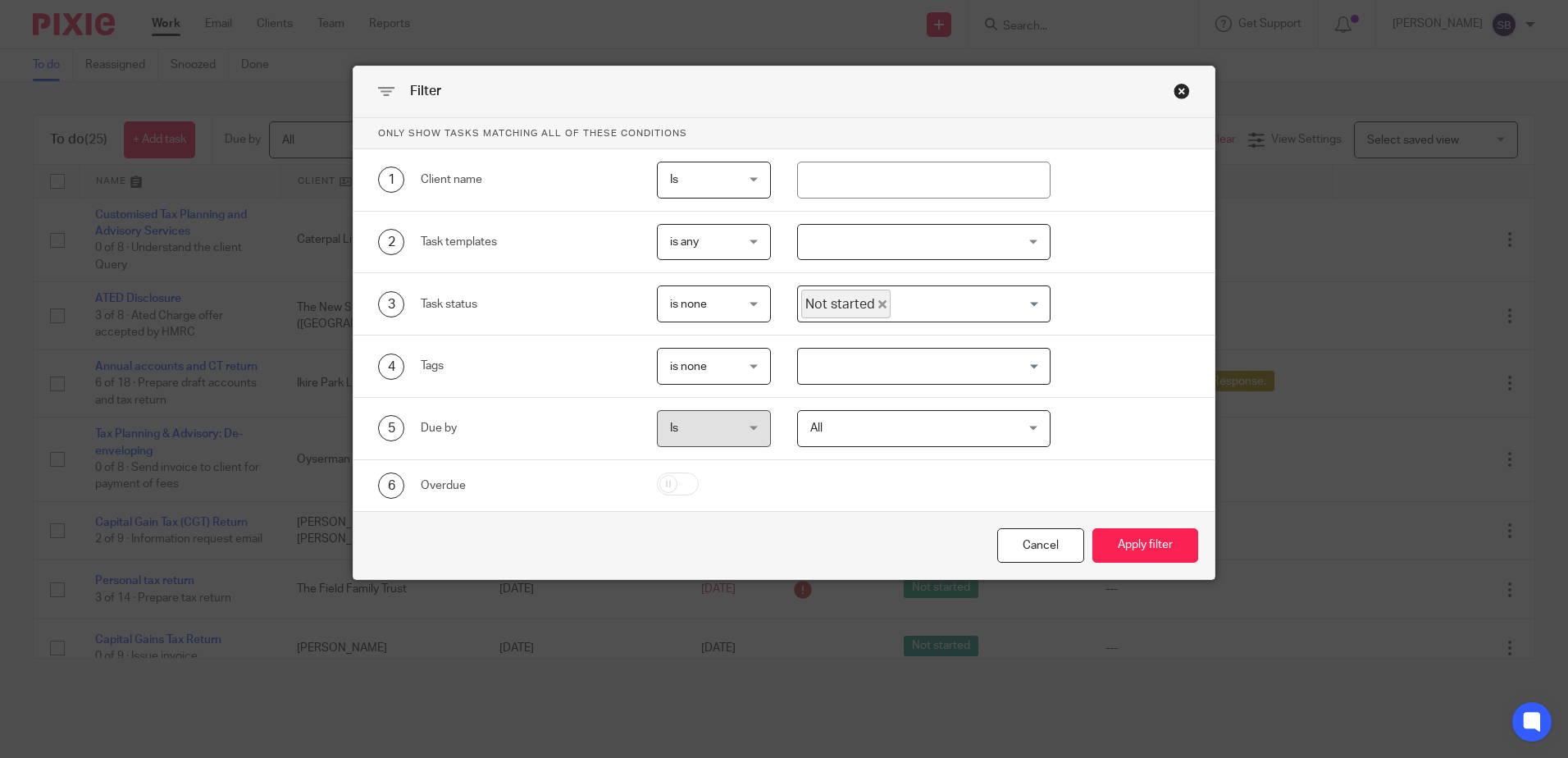
click at [724, 369] on span "is none" at bounding box center [710, 366] width 80 height 35
click at [716, 395] on li "is any" at bounding box center [707, 401] width 112 height 34
click at [1148, 537] on button "Apply filter" at bounding box center [1146, 546] width 106 height 36
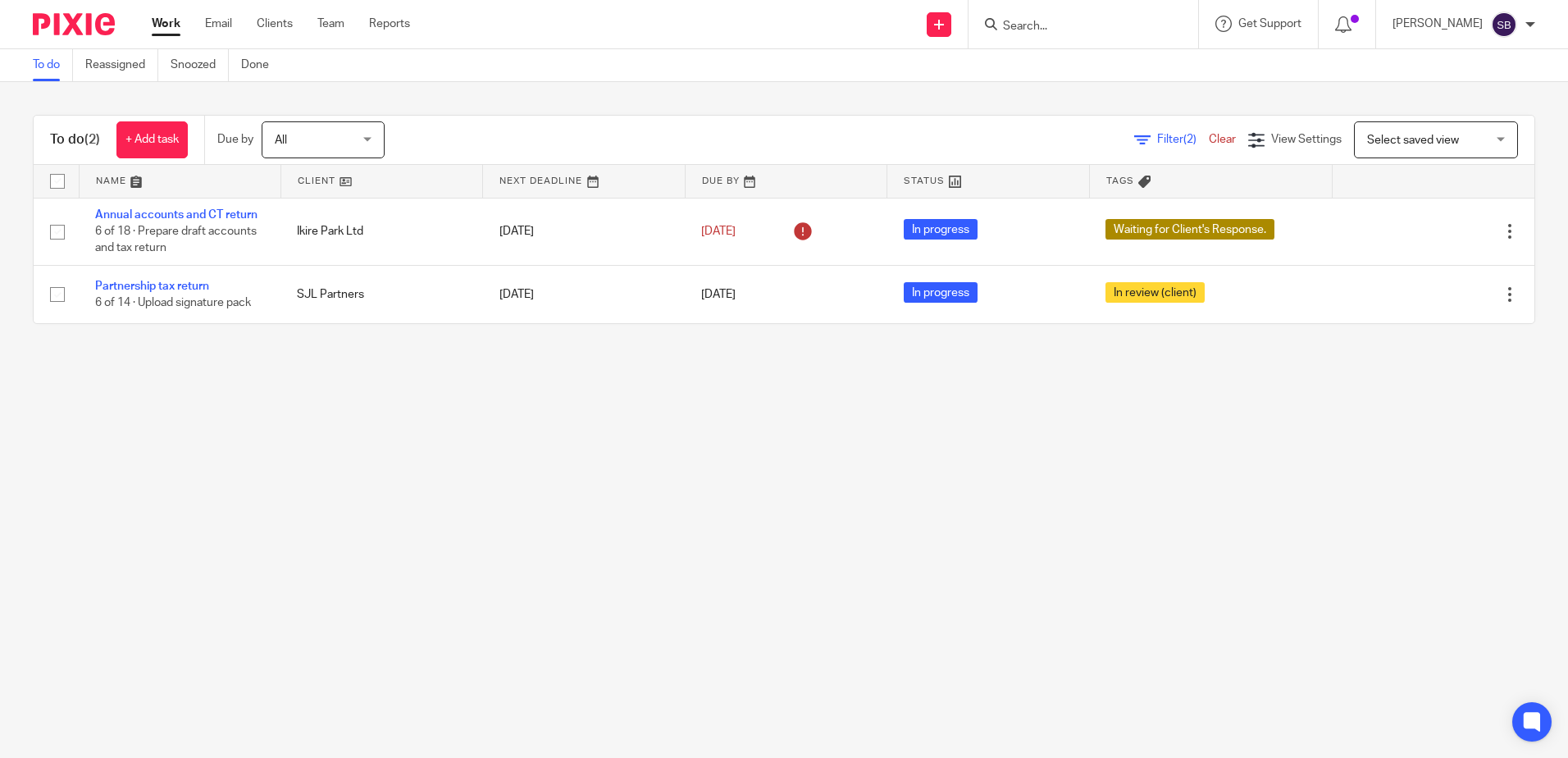
click at [358, 436] on main "To do Reassigned Snoozed Done To do (2) + Add task Due by All All Today Tomorro…" at bounding box center [784, 379] width 1568 height 758
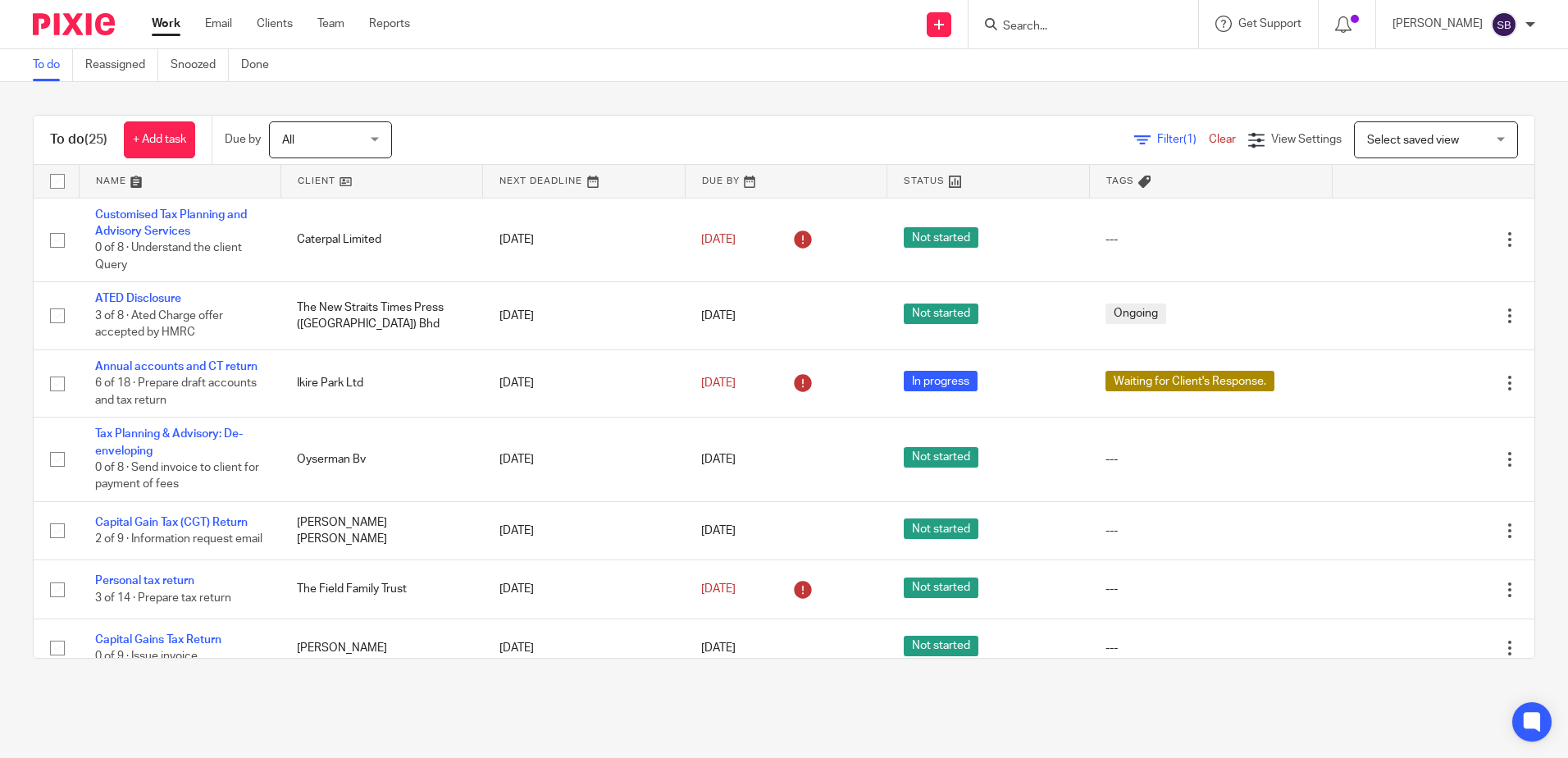
click at [737, 88] on div "To do (25) + Add task Due by All All [DATE] [DATE] This week Next week This mon…" at bounding box center [784, 386] width 1568 height 609
